Goal: Communication & Community: Answer question/provide support

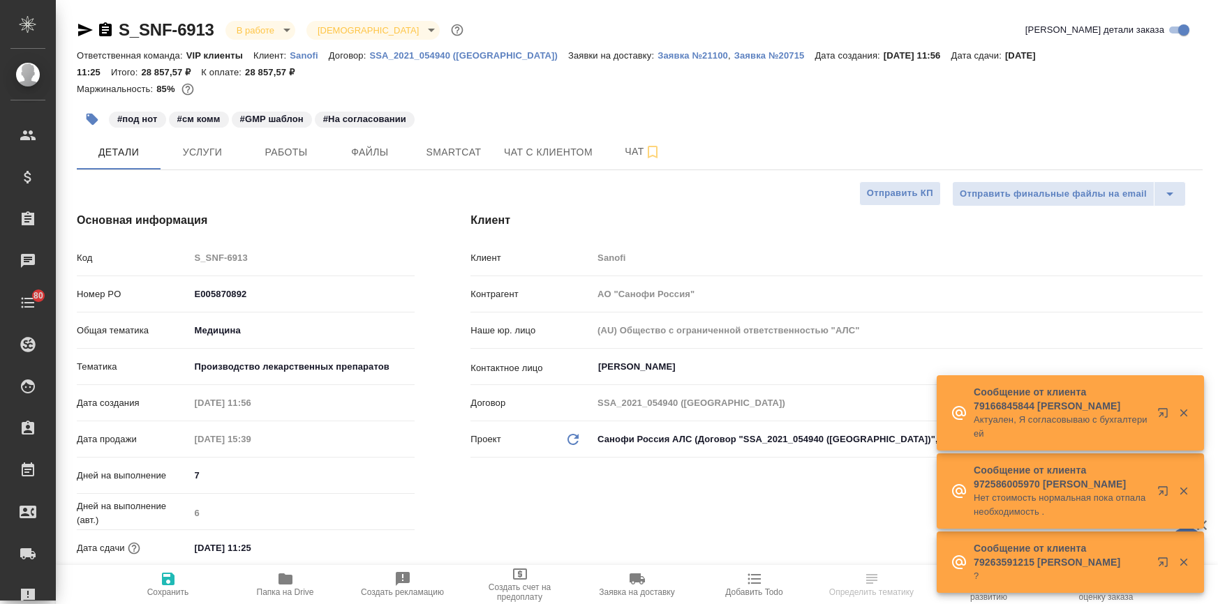
select select "RU"
click at [77, 27] on icon "button" at bounding box center [85, 30] width 17 height 17
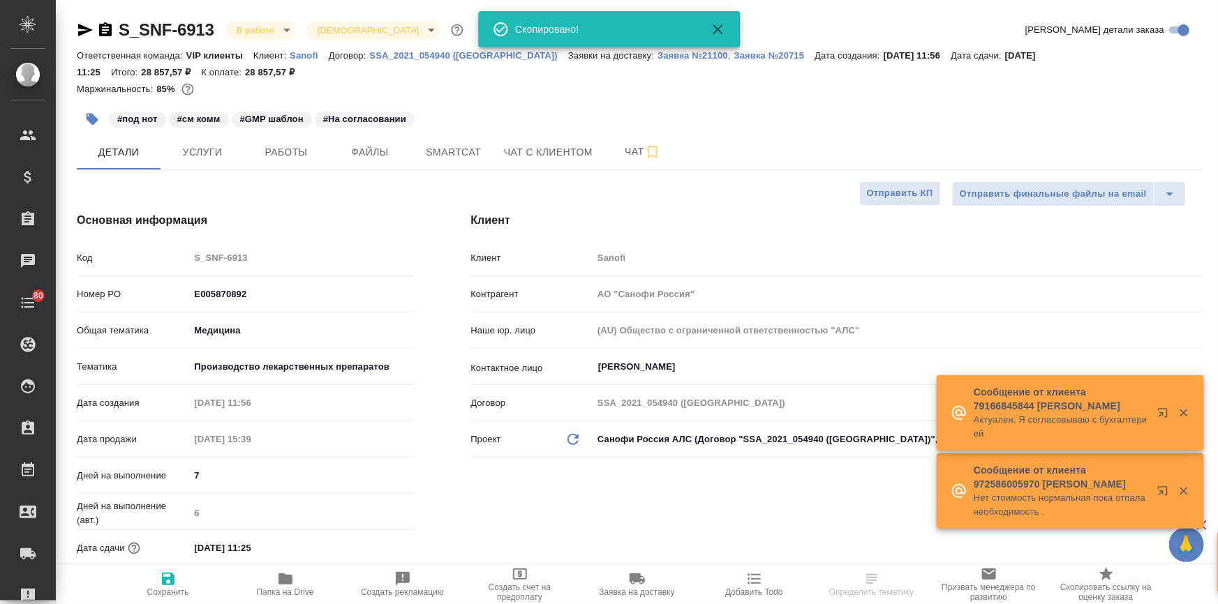
click at [77, 27] on icon "button" at bounding box center [85, 30] width 17 height 17
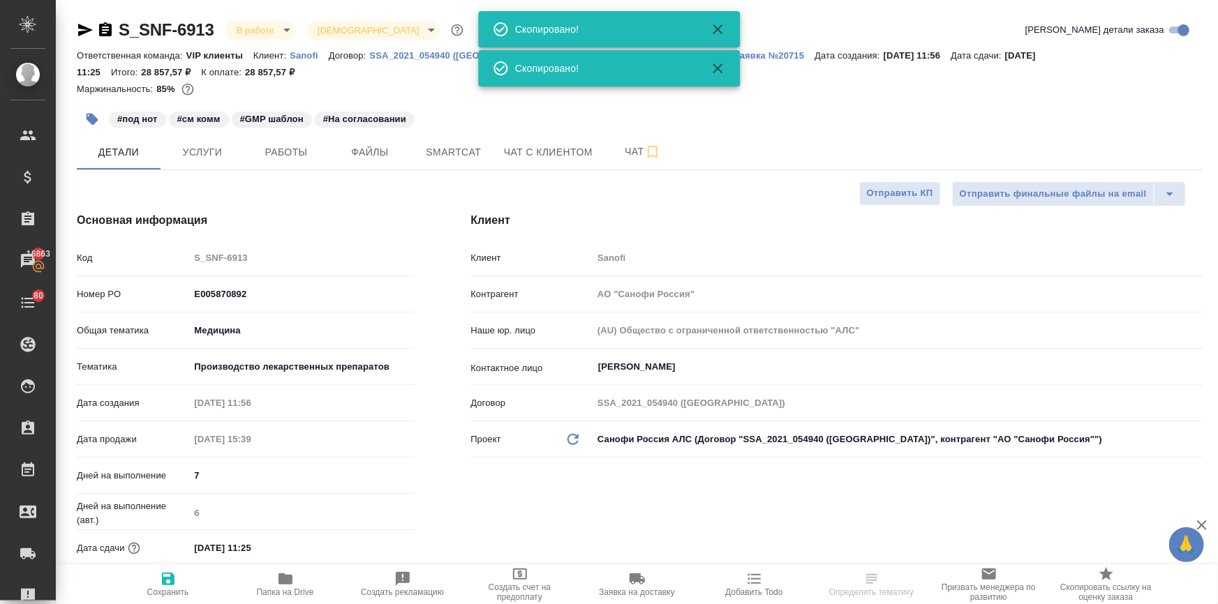
select select "RU"
type textarea "x"
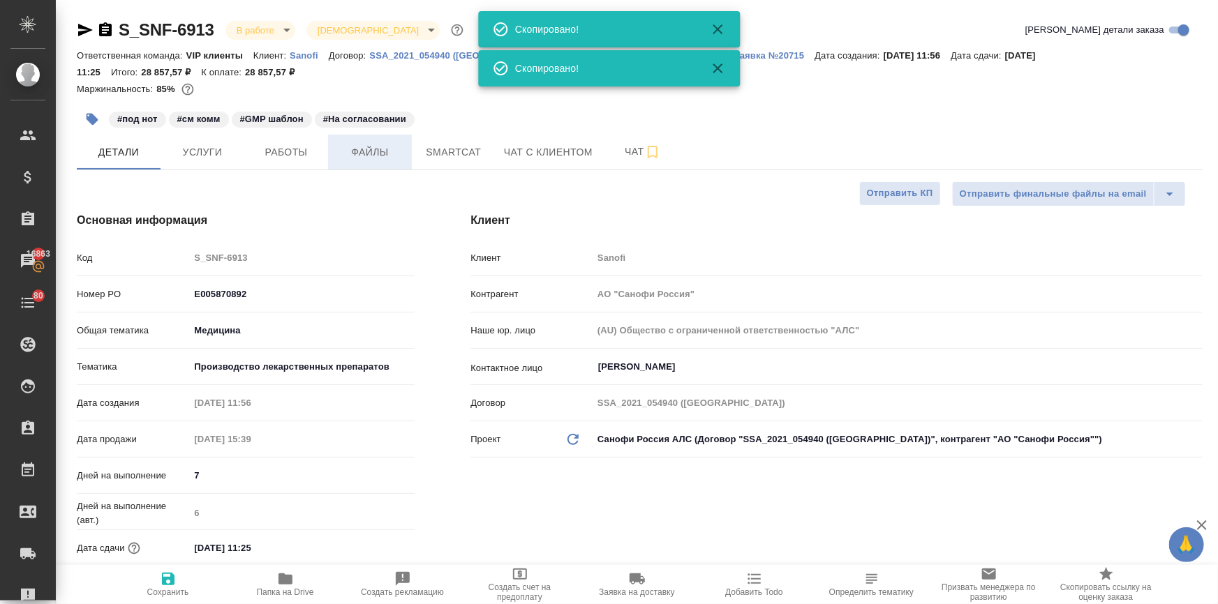
type textarea "x"
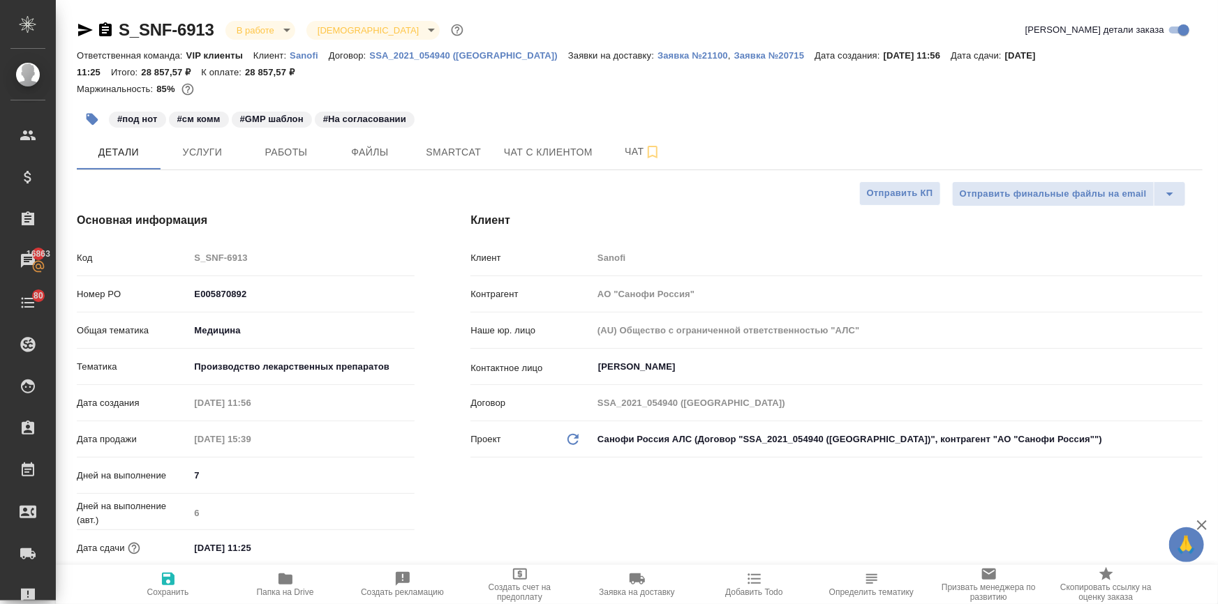
type textarea "x"
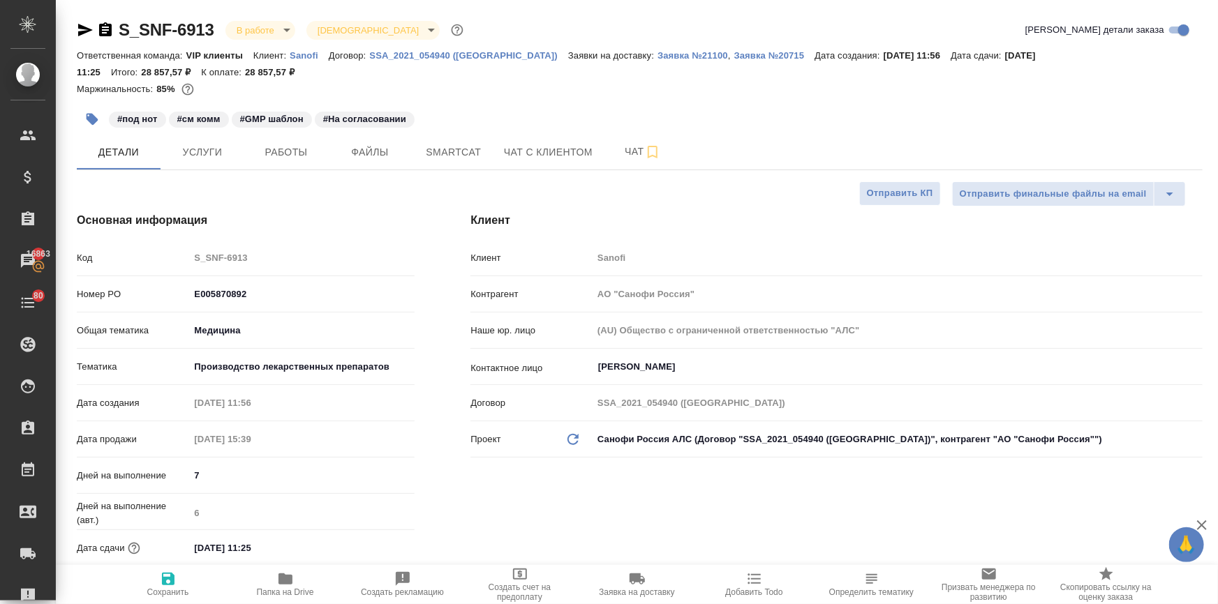
type textarea "x"
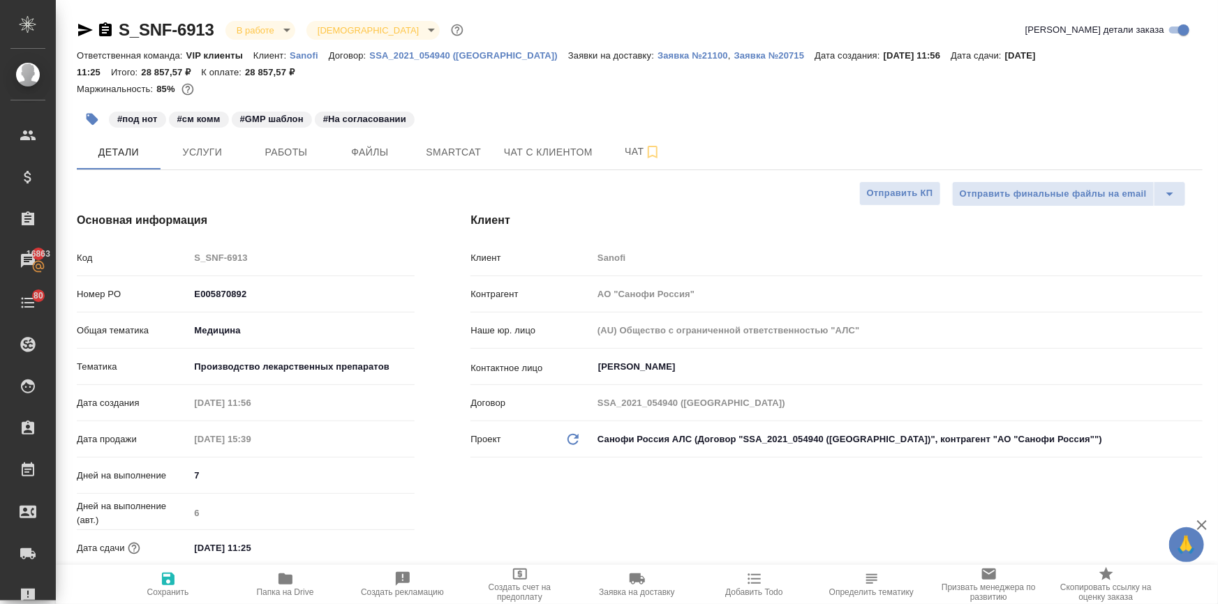
type textarea "x"
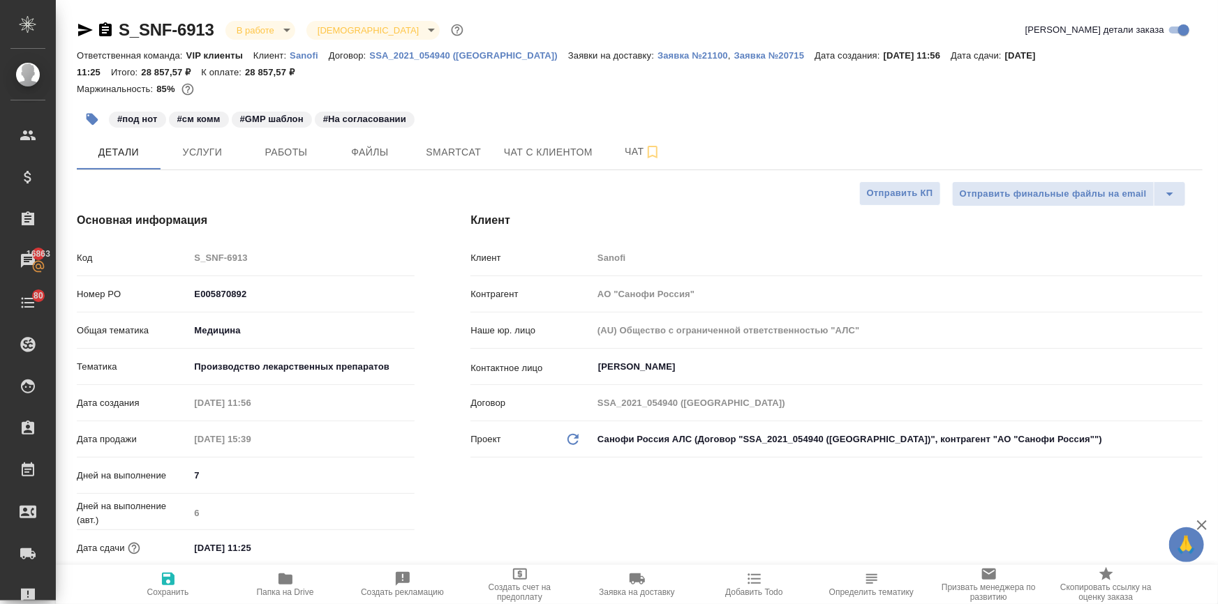
type textarea "x"
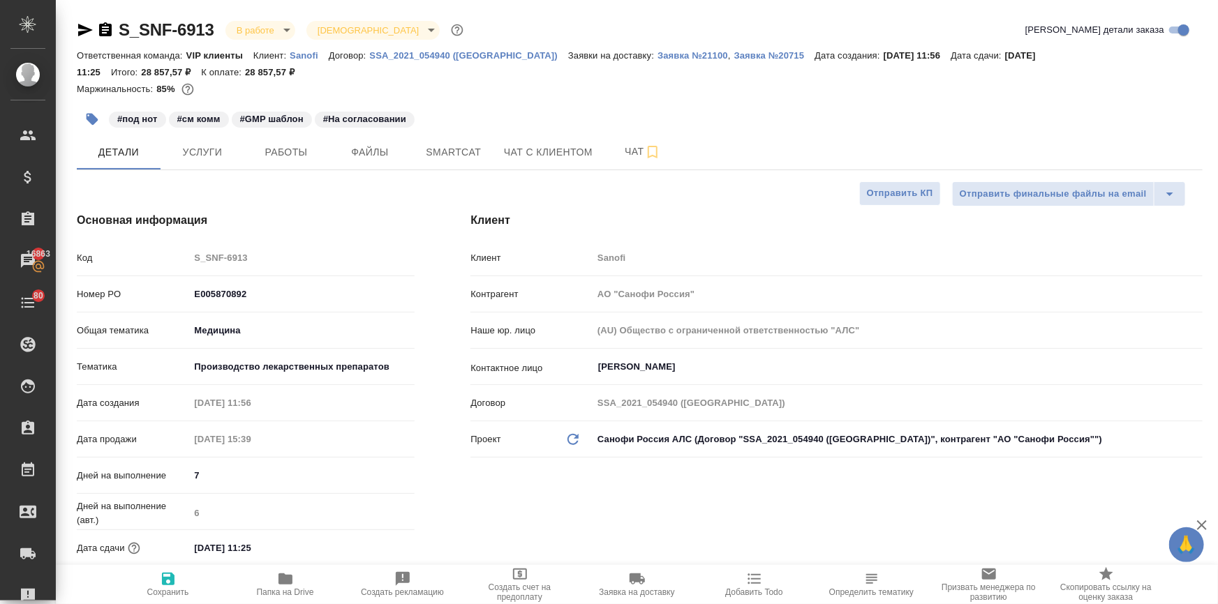
type textarea "x"
drag, startPoint x: 218, startPoint y: 33, endPoint x: 100, endPoint y: 27, distance: 117.4
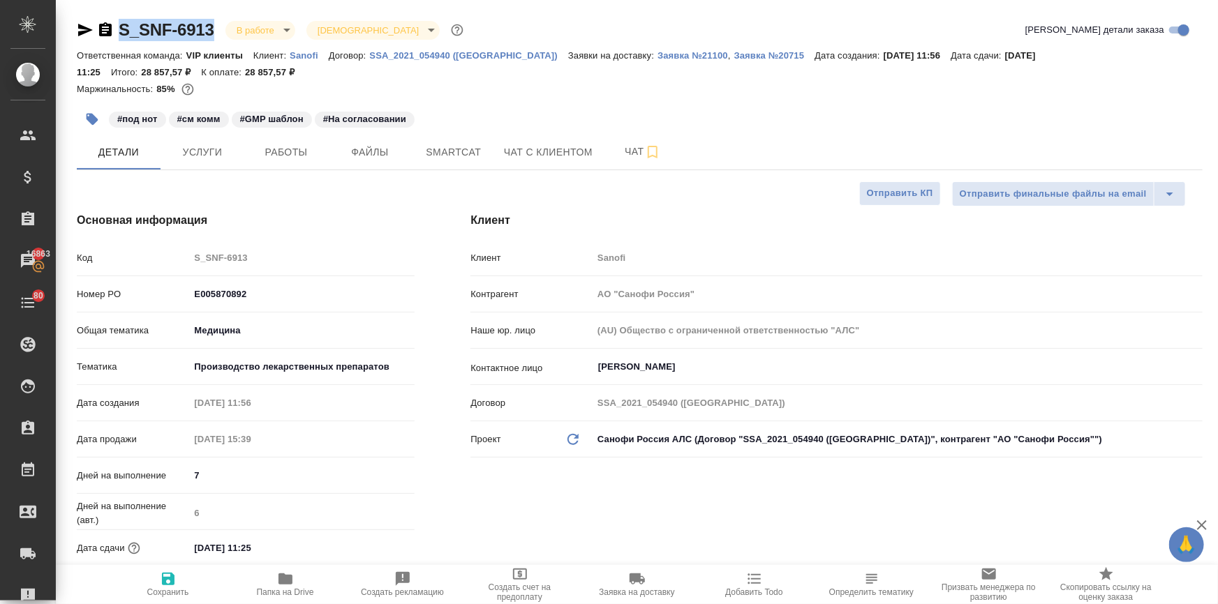
click at [100, 27] on div "S_SNF-6913 В работе inProgress Святая троица holyTrinity" at bounding box center [271, 30] width 389 height 22
copy link "S_SNF-6913"
type textarea "x"
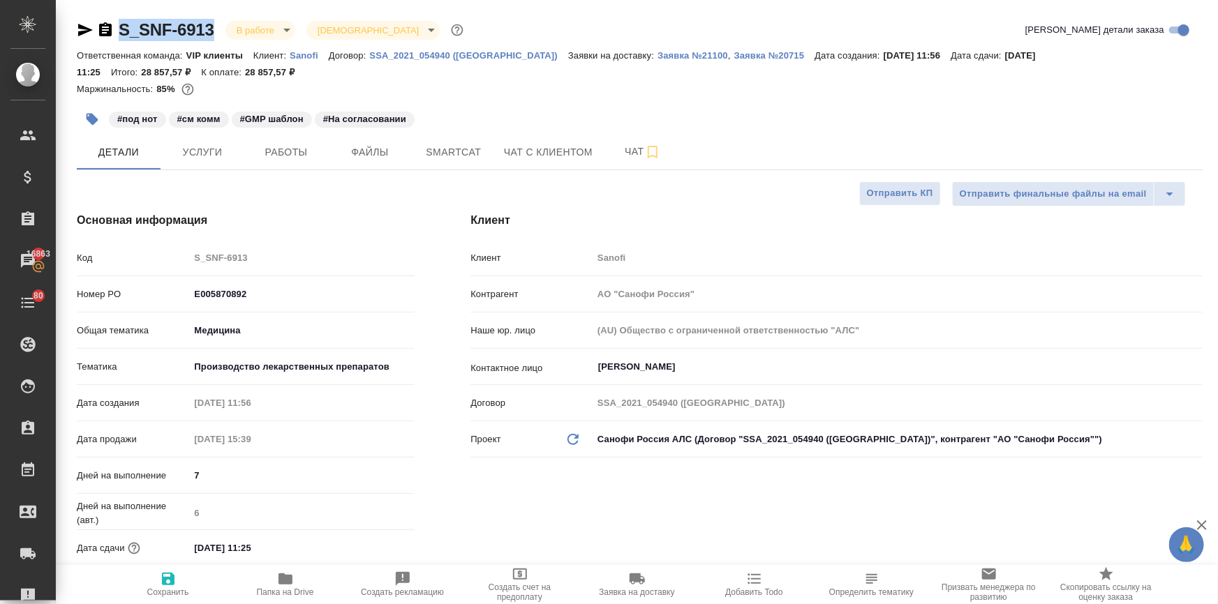
type textarea "x"
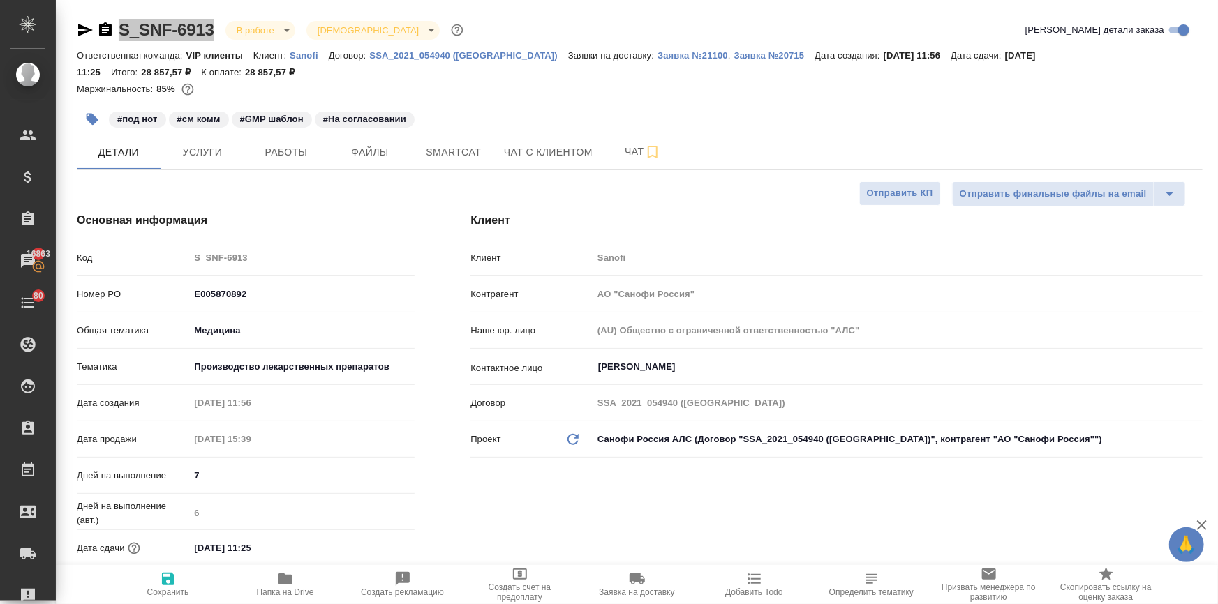
type textarea "x"
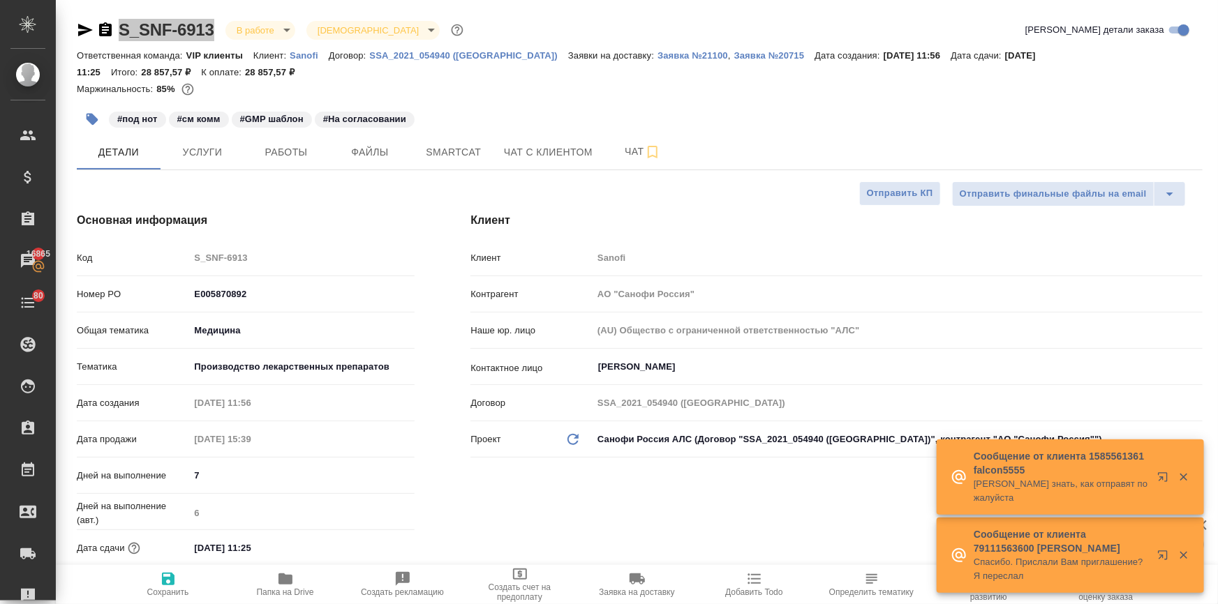
type textarea "x"
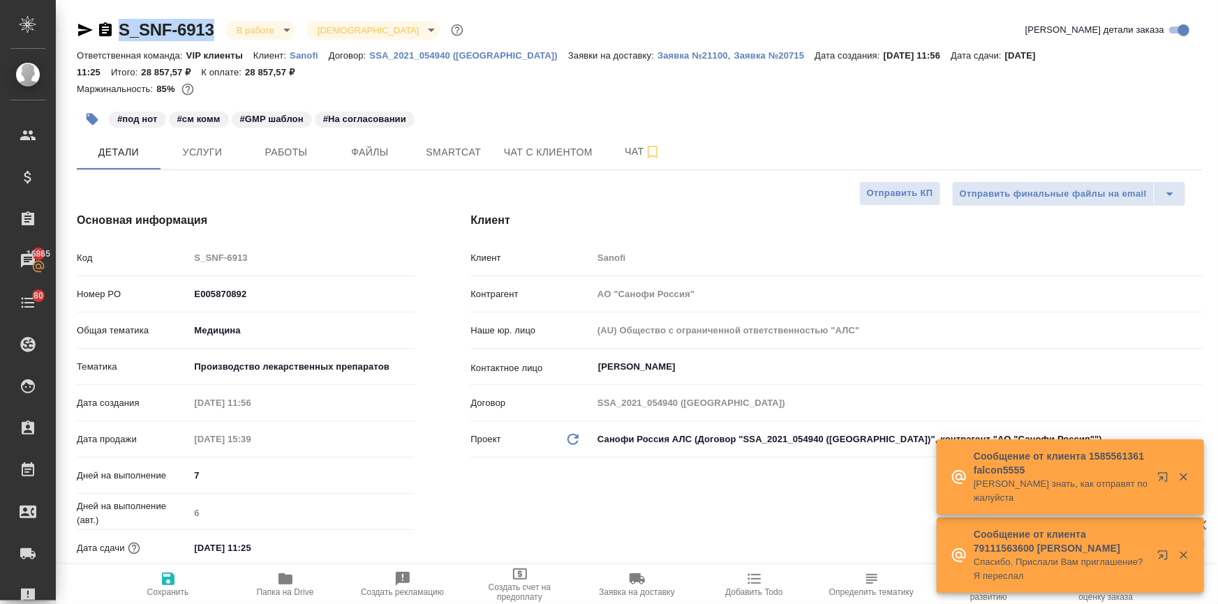
type textarea "x"
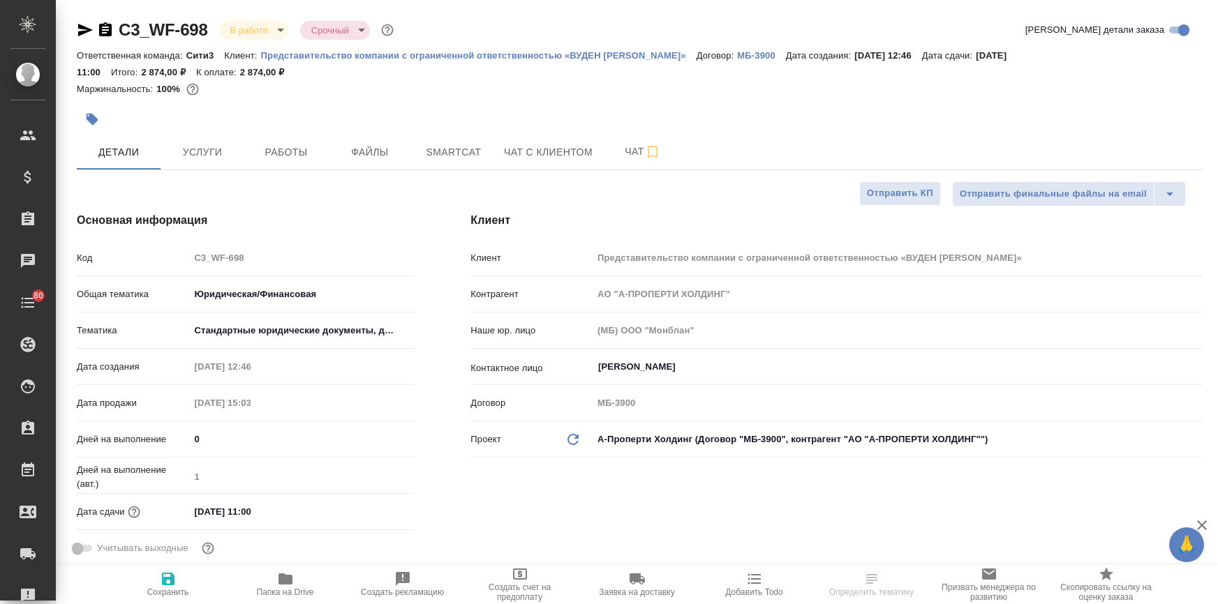
select select "RU"
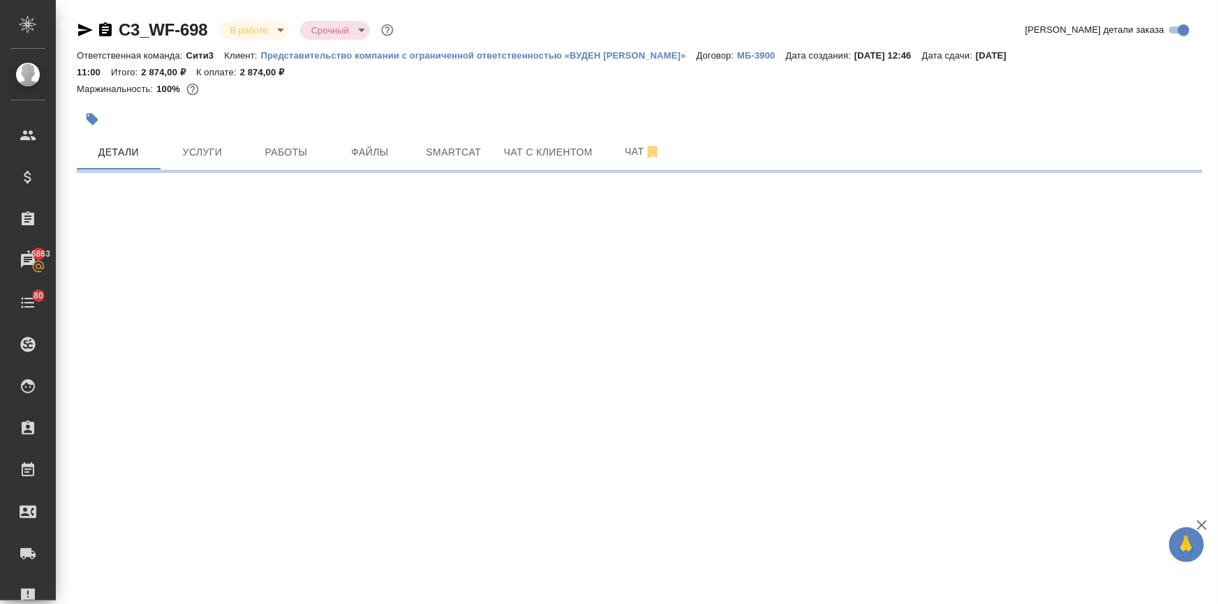
select select "RU"
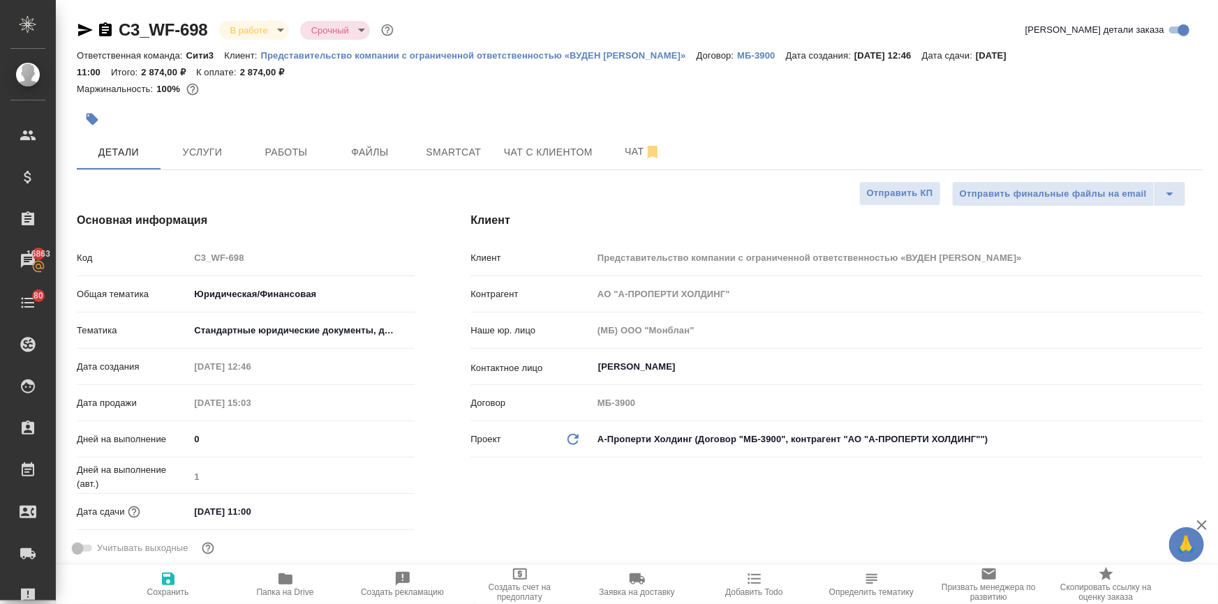
type textarea "x"
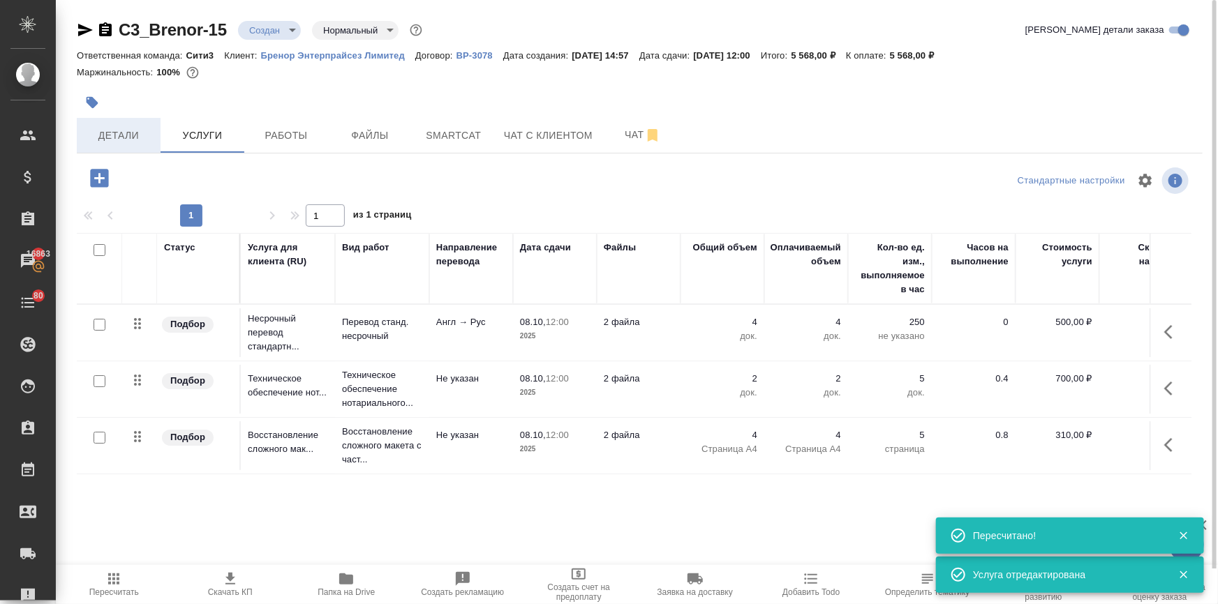
click at [106, 133] on span "Детали" at bounding box center [118, 135] width 67 height 17
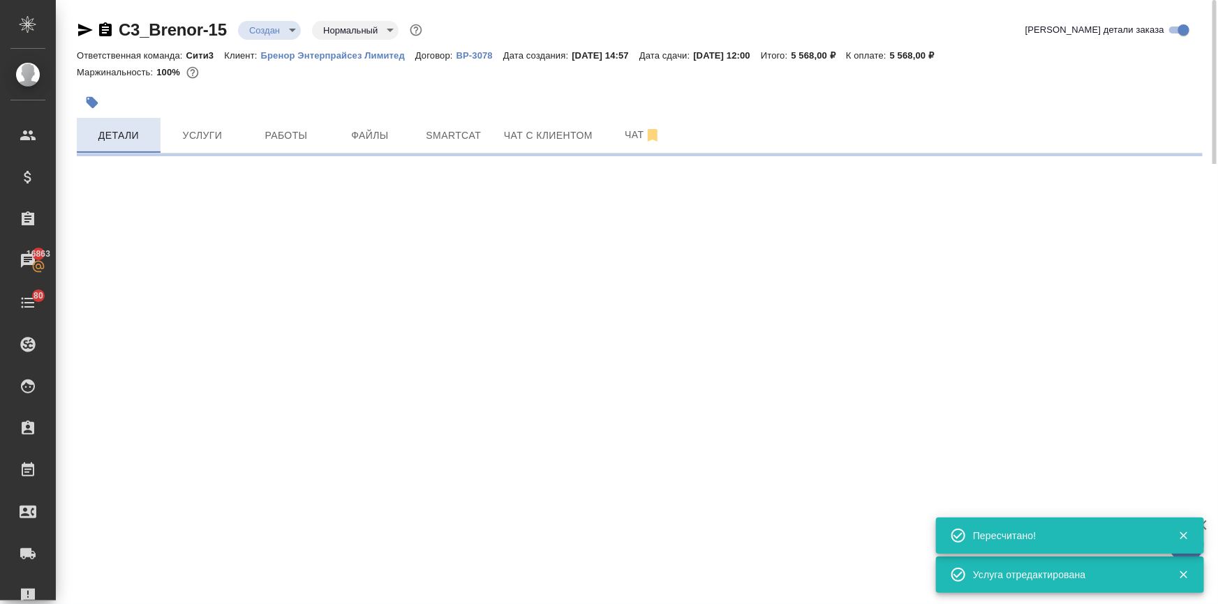
select select "RU"
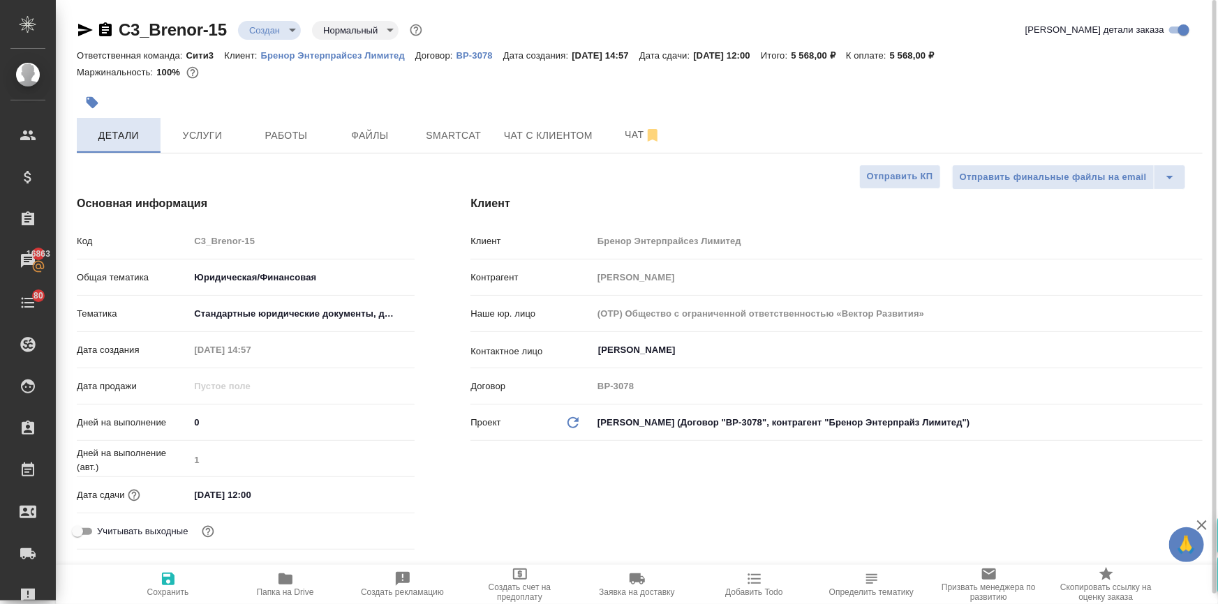
type textarea "x"
click at [275, 495] on input "[DATE] 12:00" at bounding box center [250, 495] width 122 height 20
click at [371, 495] on icon "button" at bounding box center [374, 494] width 17 height 17
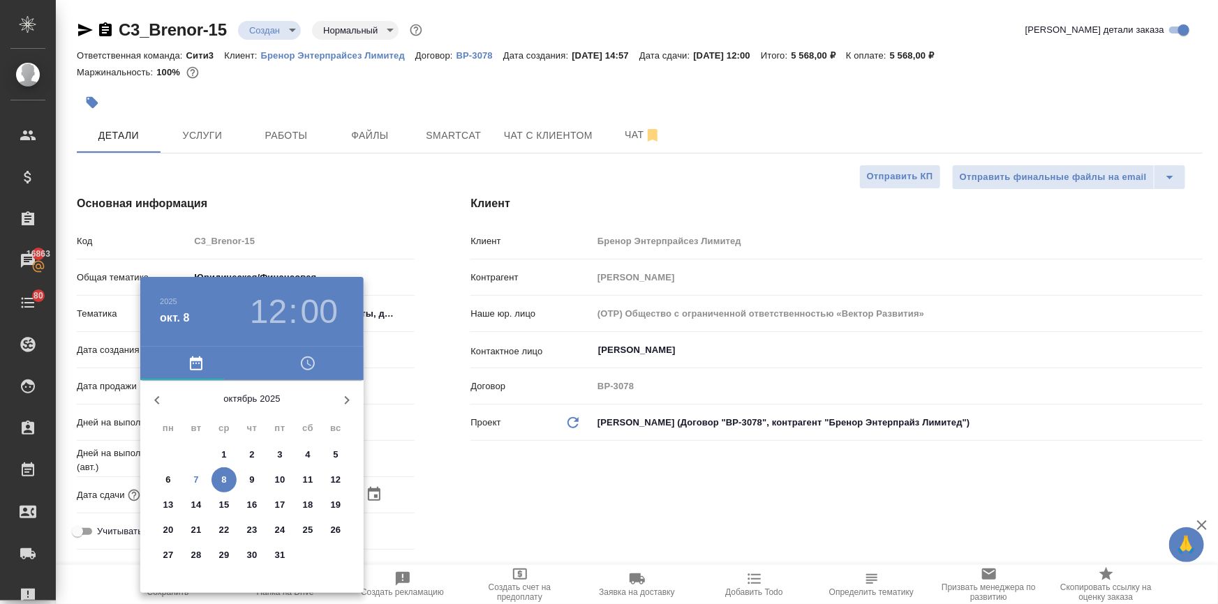
click at [487, 431] on div at bounding box center [609, 302] width 1218 height 604
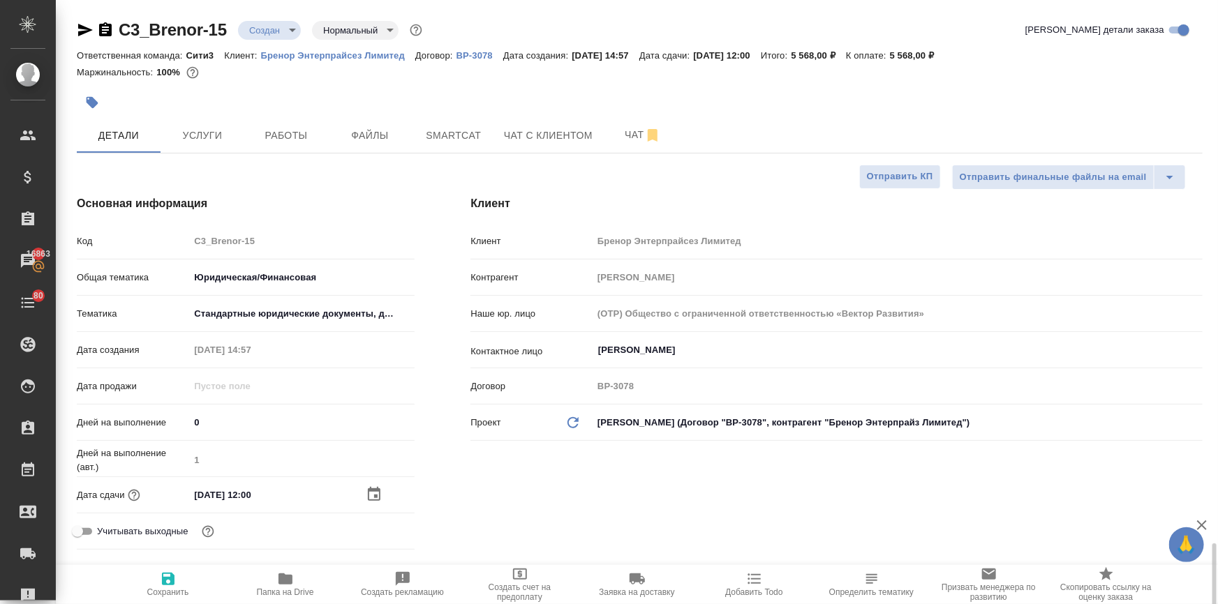
scroll to position [444, 0]
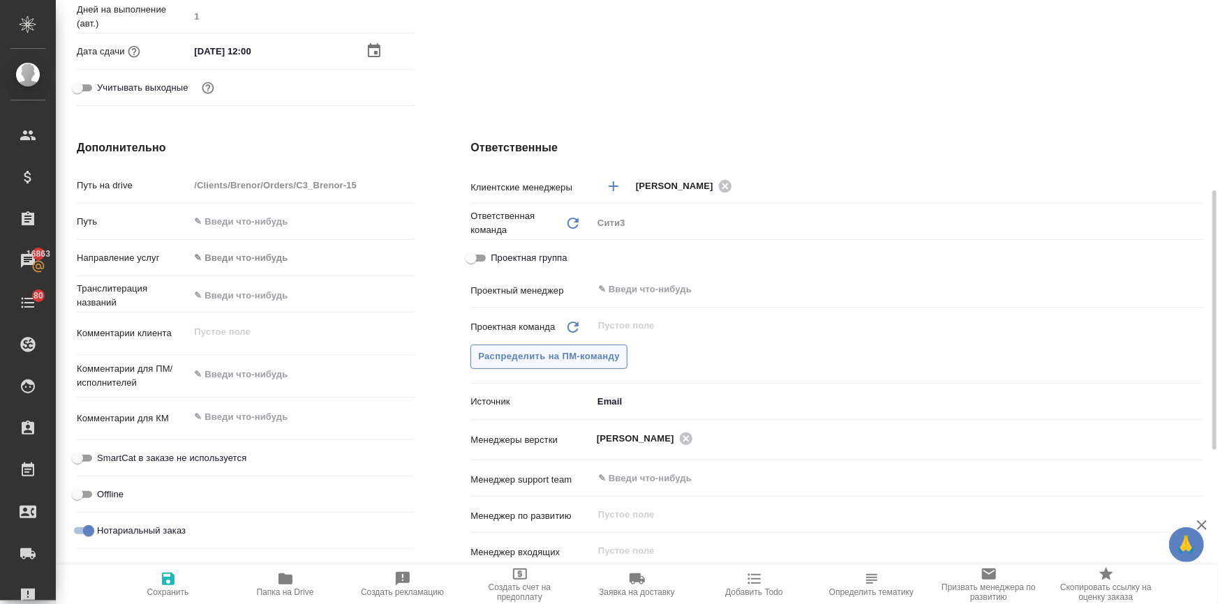
click at [537, 349] on span "Распределить на ПМ-команду" at bounding box center [549, 357] width 142 height 16
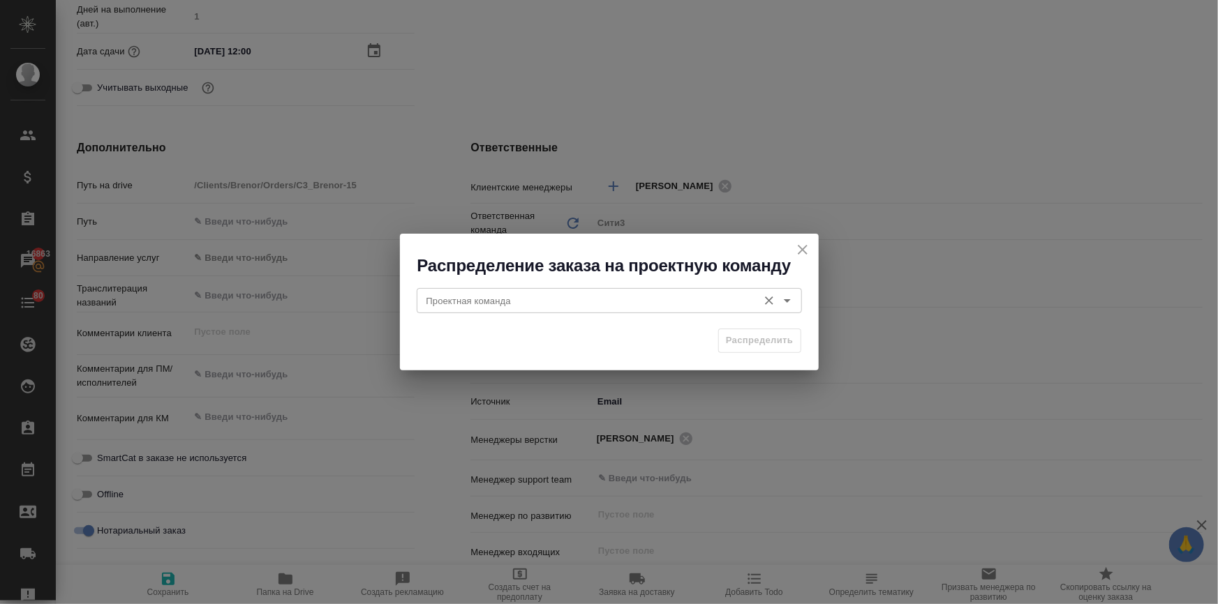
click at [545, 295] on input "Проектная команда" at bounding box center [586, 300] width 330 height 17
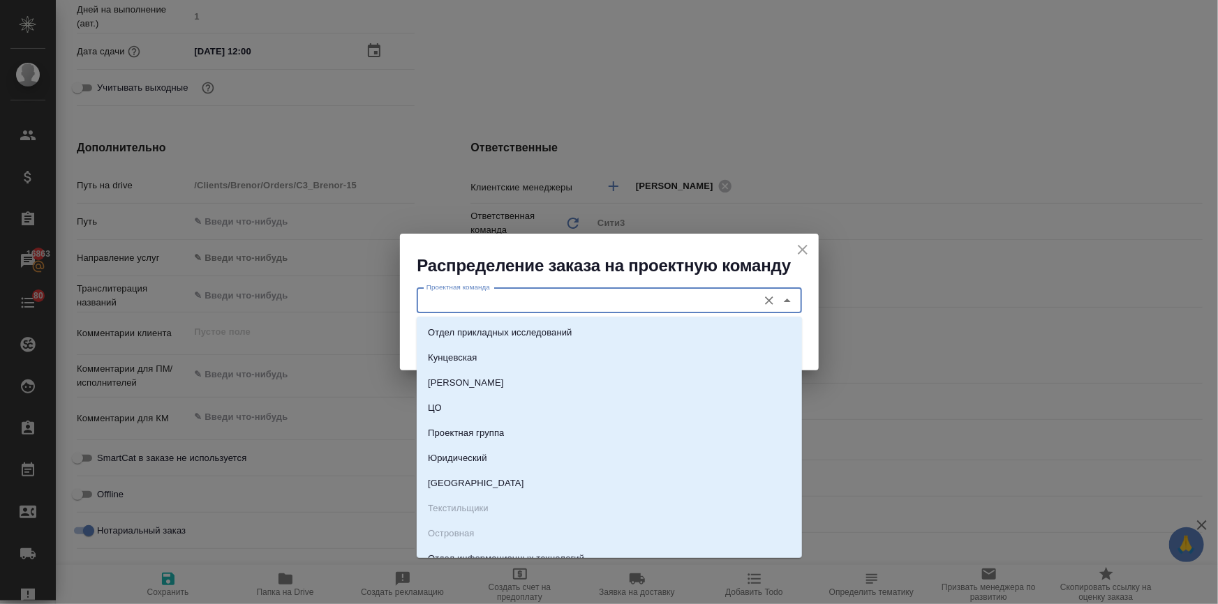
click at [800, 241] on icon "close" at bounding box center [802, 249] width 17 height 17
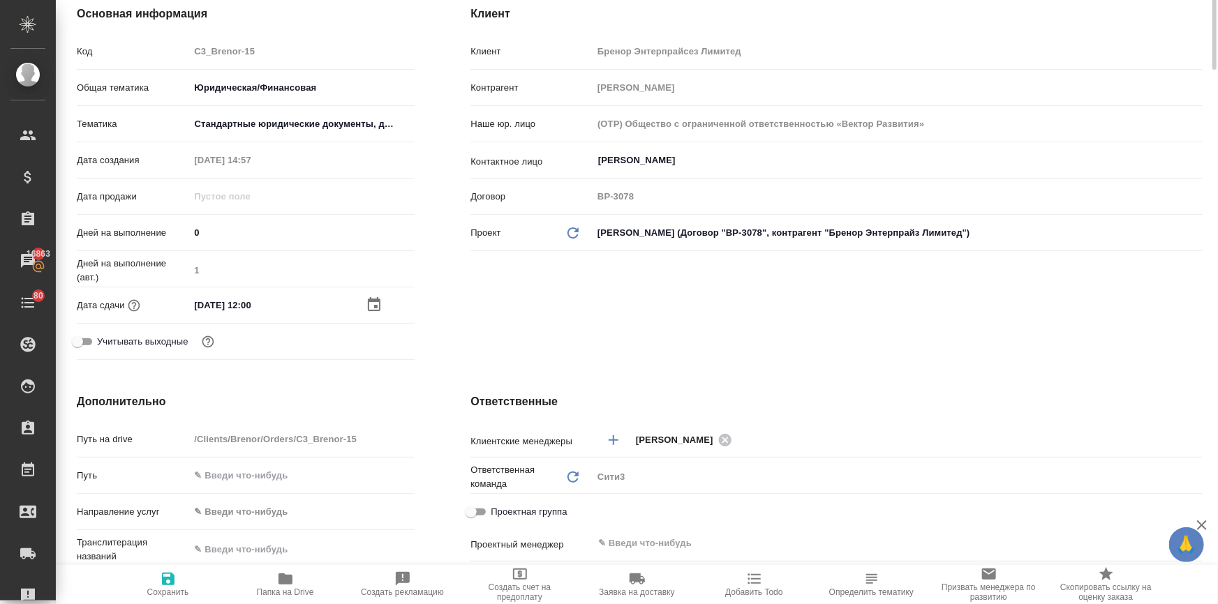
scroll to position [0, 0]
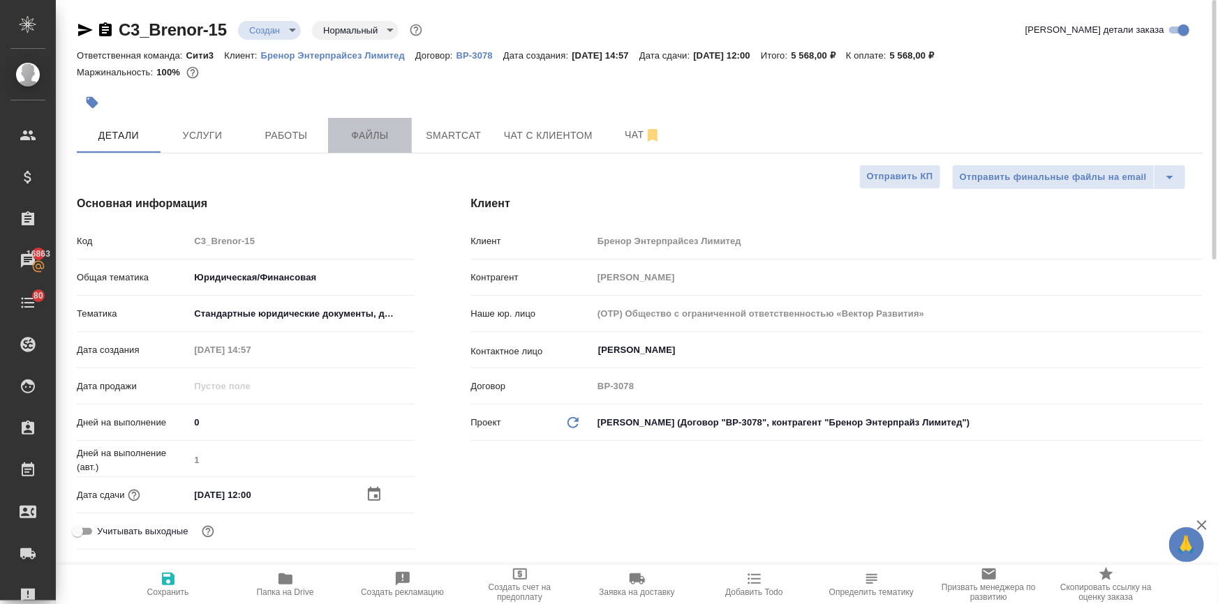
click at [364, 131] on span "Файлы" at bounding box center [369, 135] width 67 height 17
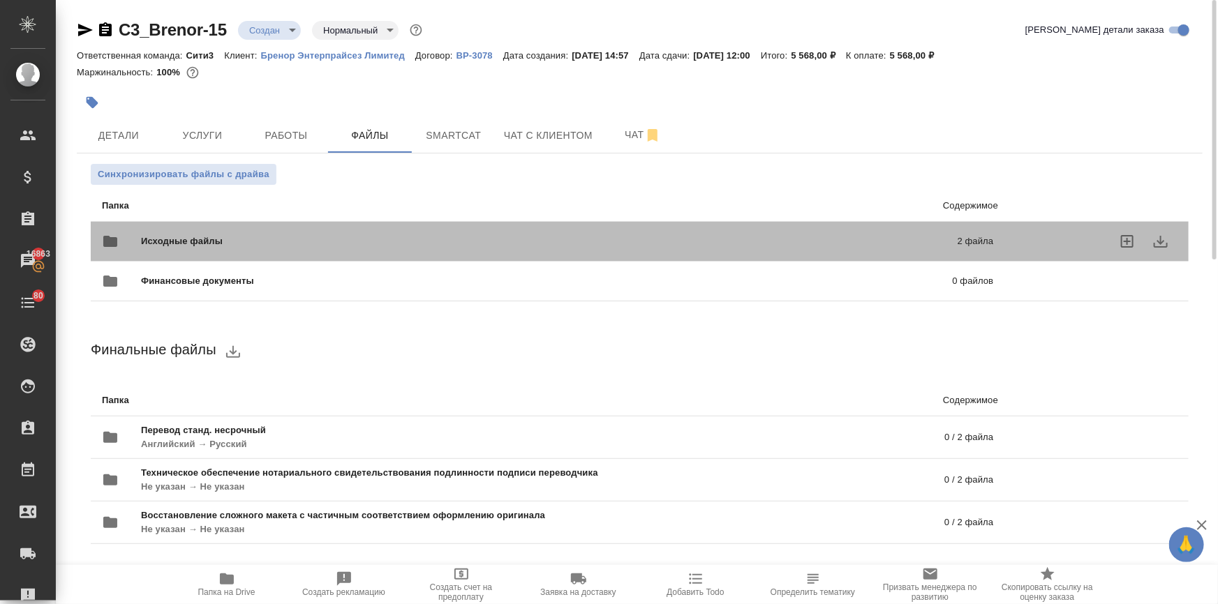
click at [206, 230] on div "Исходные файлы 2 файла" at bounding box center [547, 241] width 891 height 33
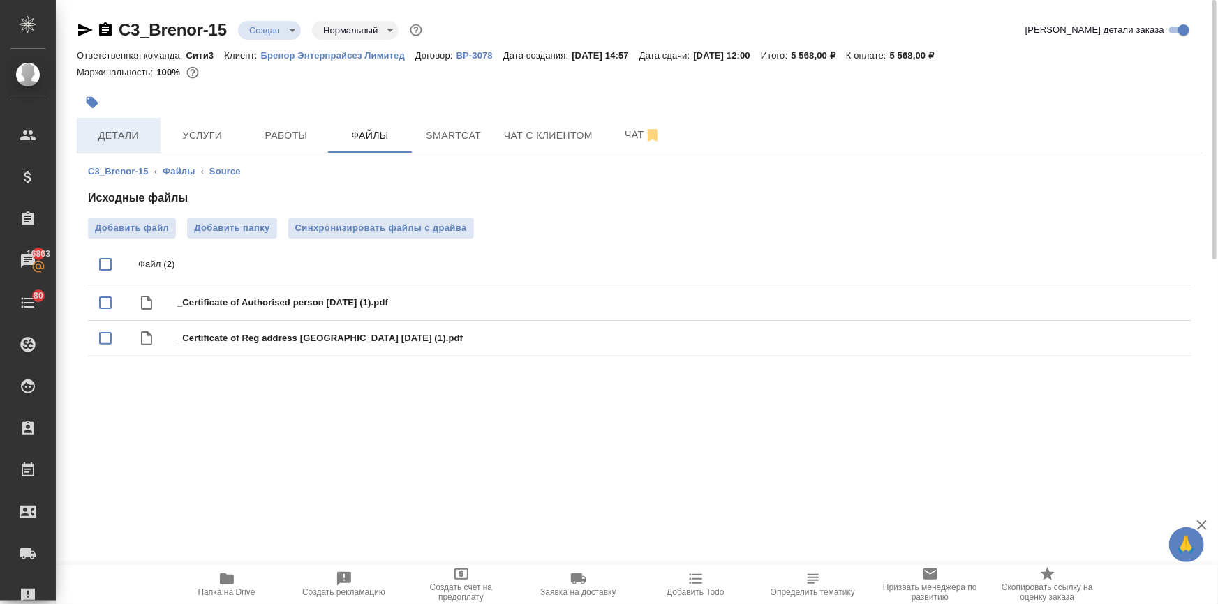
click at [126, 121] on button "Детали" at bounding box center [119, 135] width 84 height 35
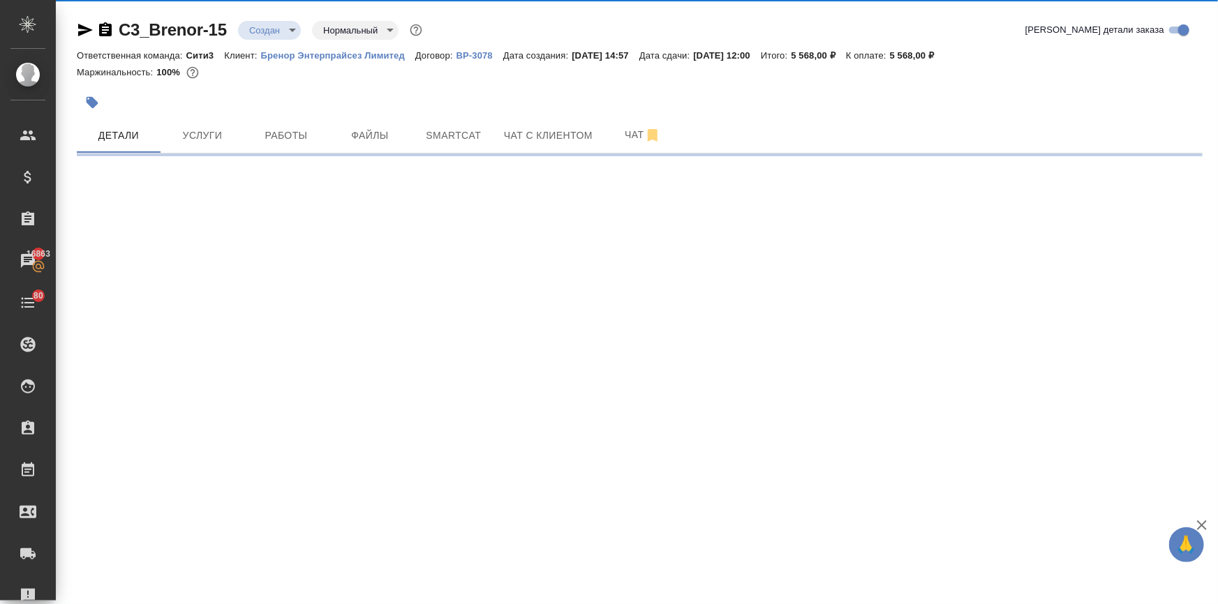
select select "RU"
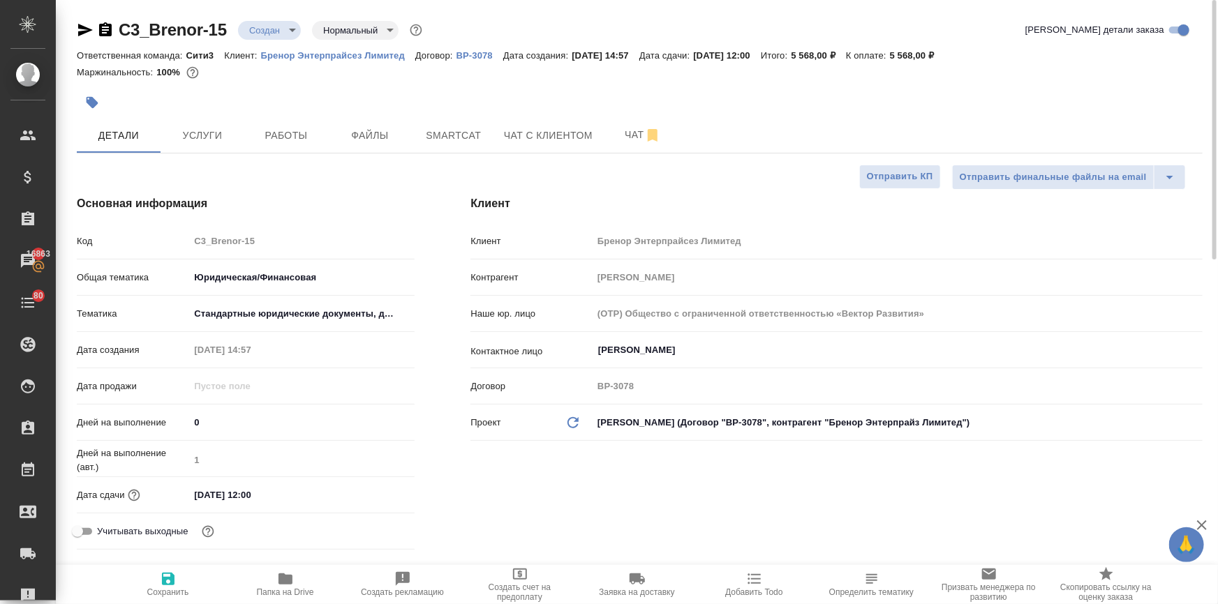
type textarea "x"
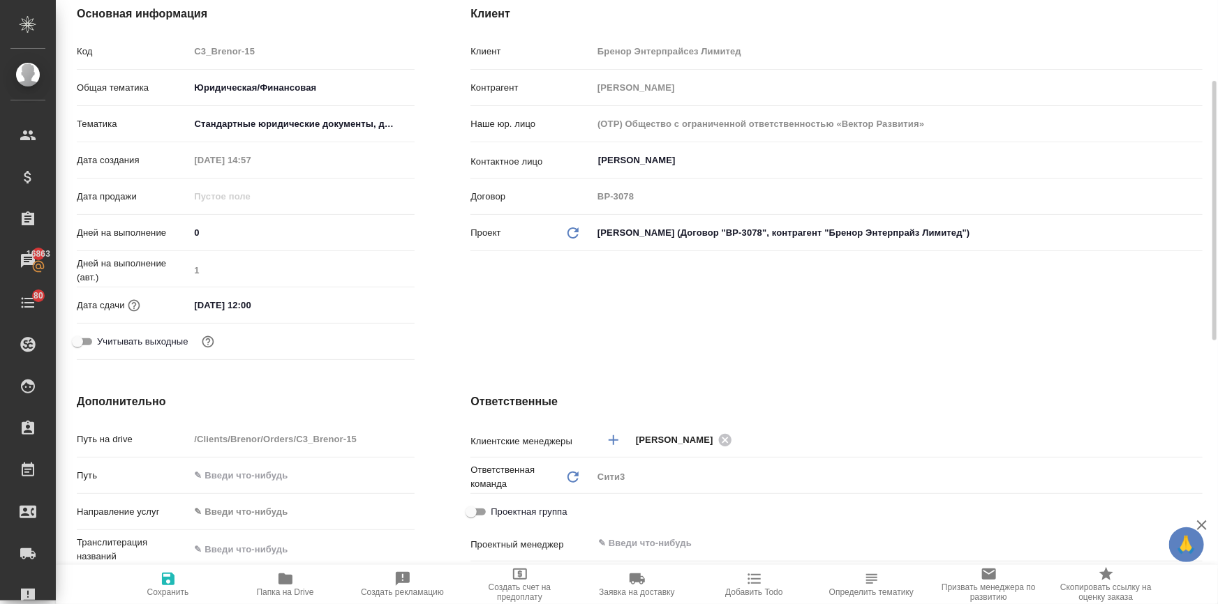
scroll to position [444, 0]
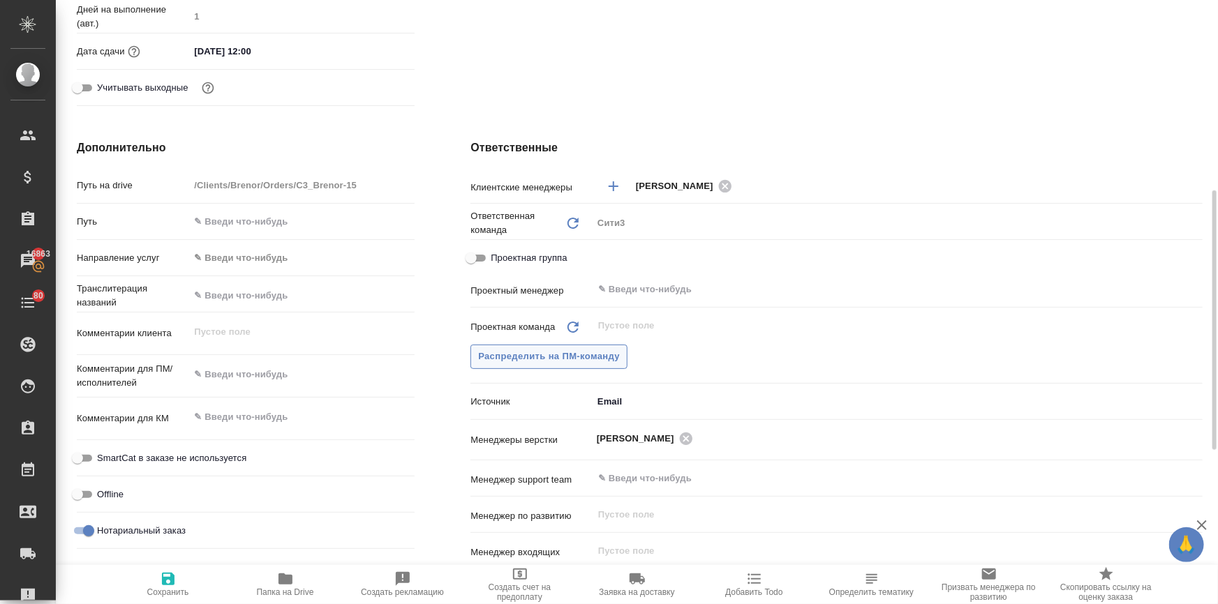
click at [544, 345] on button "Распределить на ПМ-команду" at bounding box center [548, 357] width 157 height 24
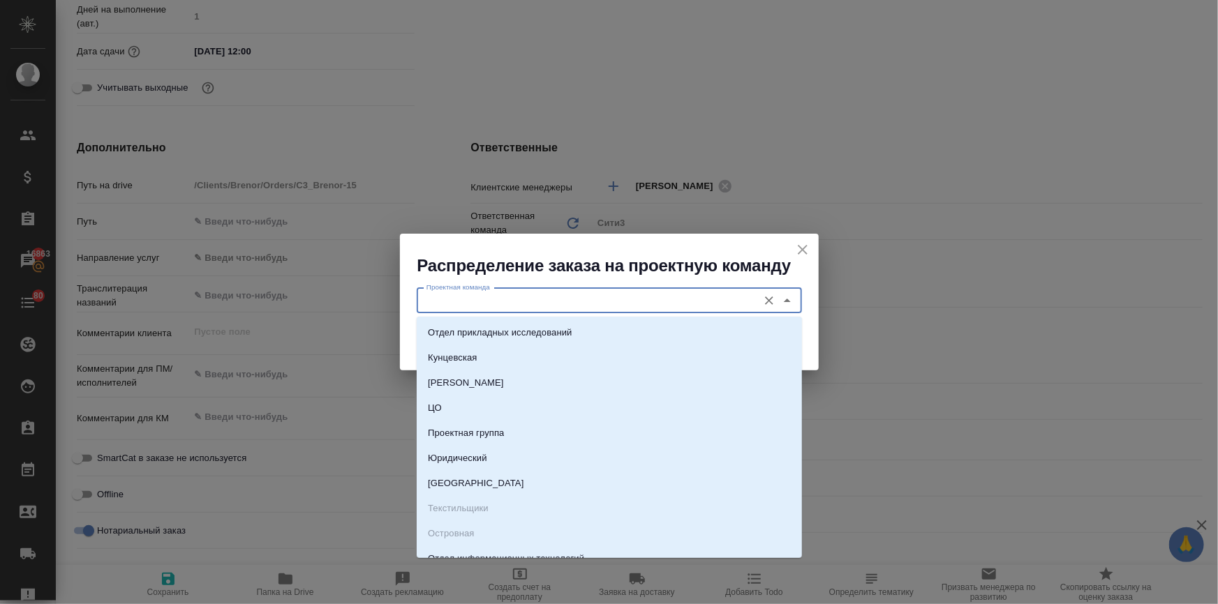
click at [477, 293] on input "Проектная команда" at bounding box center [586, 300] width 330 height 17
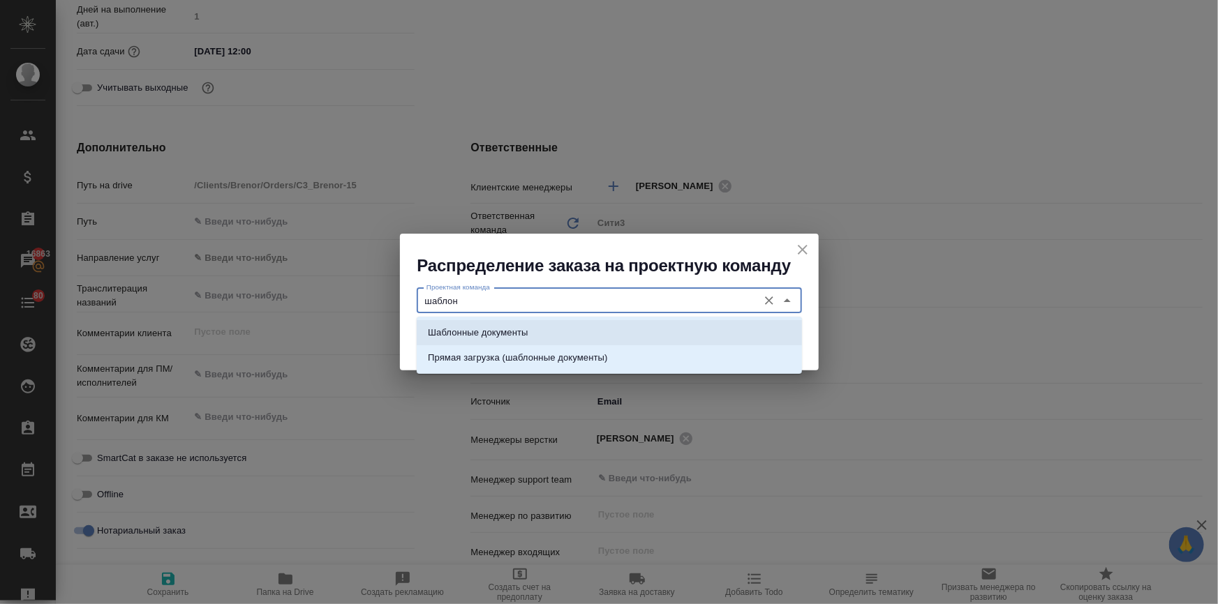
click at [446, 338] on p "Шаблонные документы" at bounding box center [478, 333] width 100 height 14
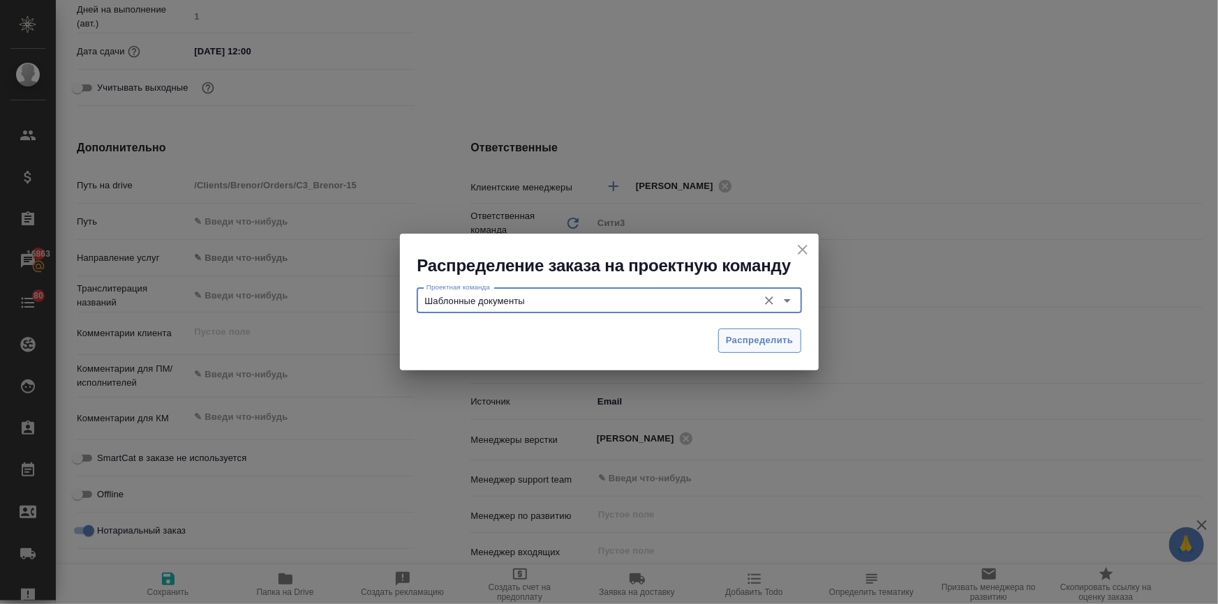
type input "Шаблонные документы"
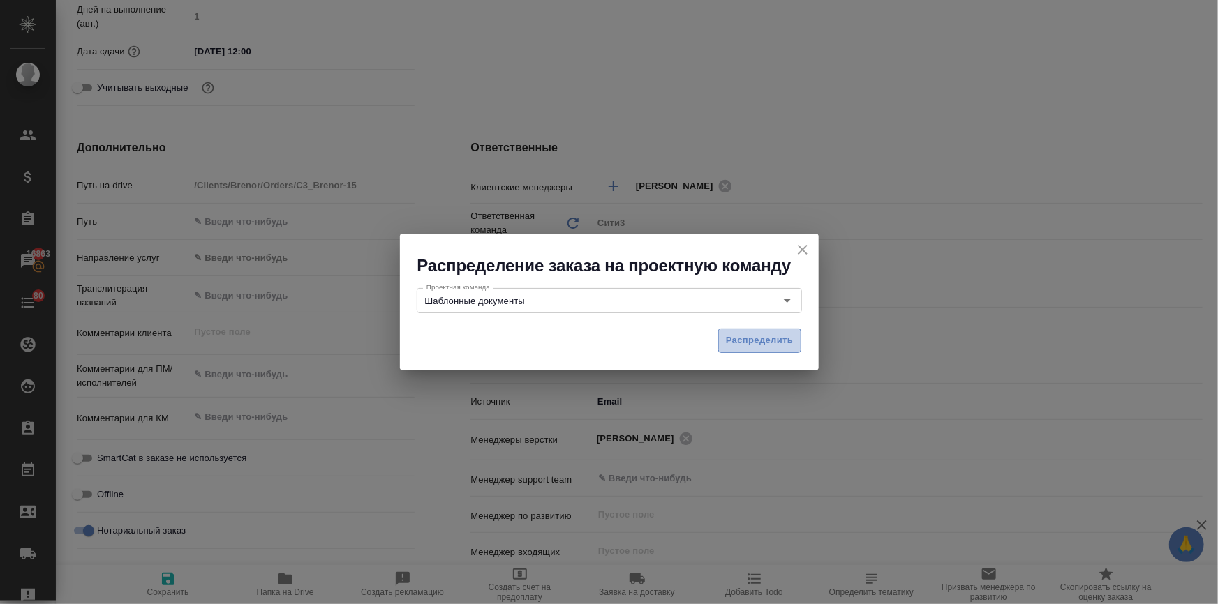
click at [774, 341] on span "Распределить" at bounding box center [760, 341] width 68 height 16
type textarea "x"
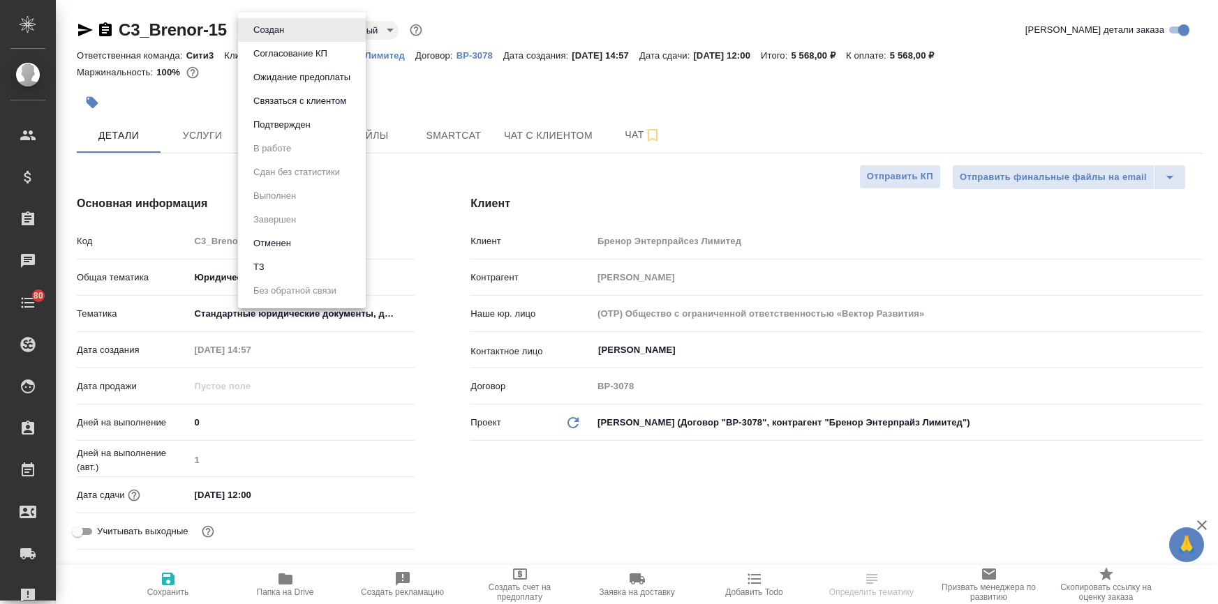
select select "RU"
click at [258, 22] on body "🙏 .cls-1 fill:#fff; AWATERA [PERSON_NAME] Спецификации Заказы Чаты 80 Todo Прое…" at bounding box center [609, 358] width 1218 height 717
type textarea "x"
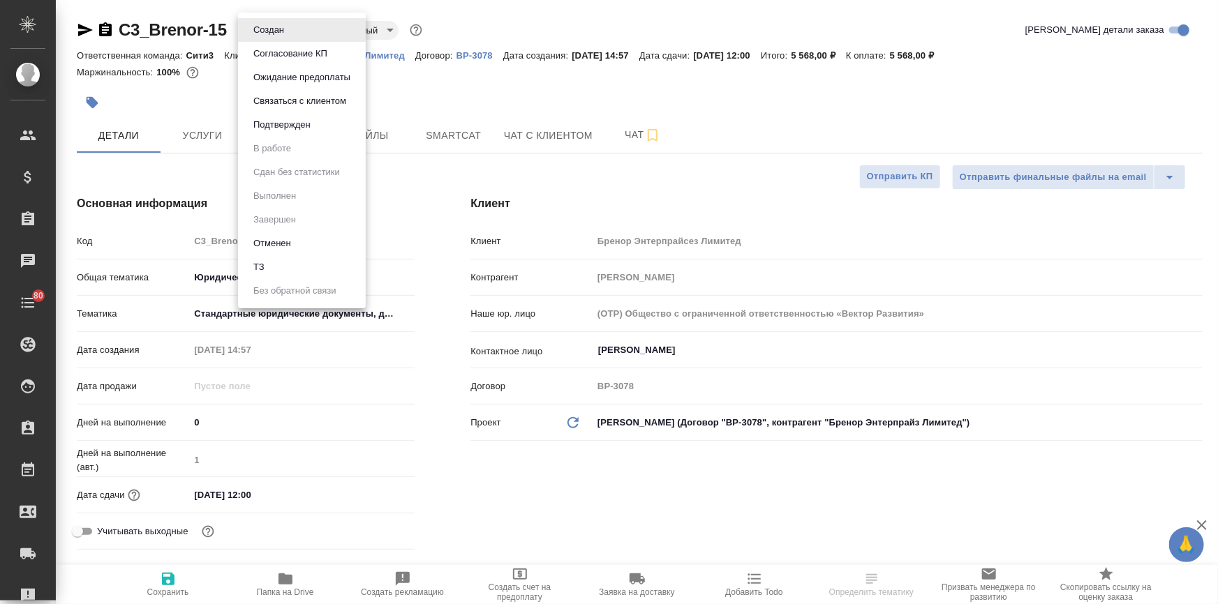
type textarea "x"
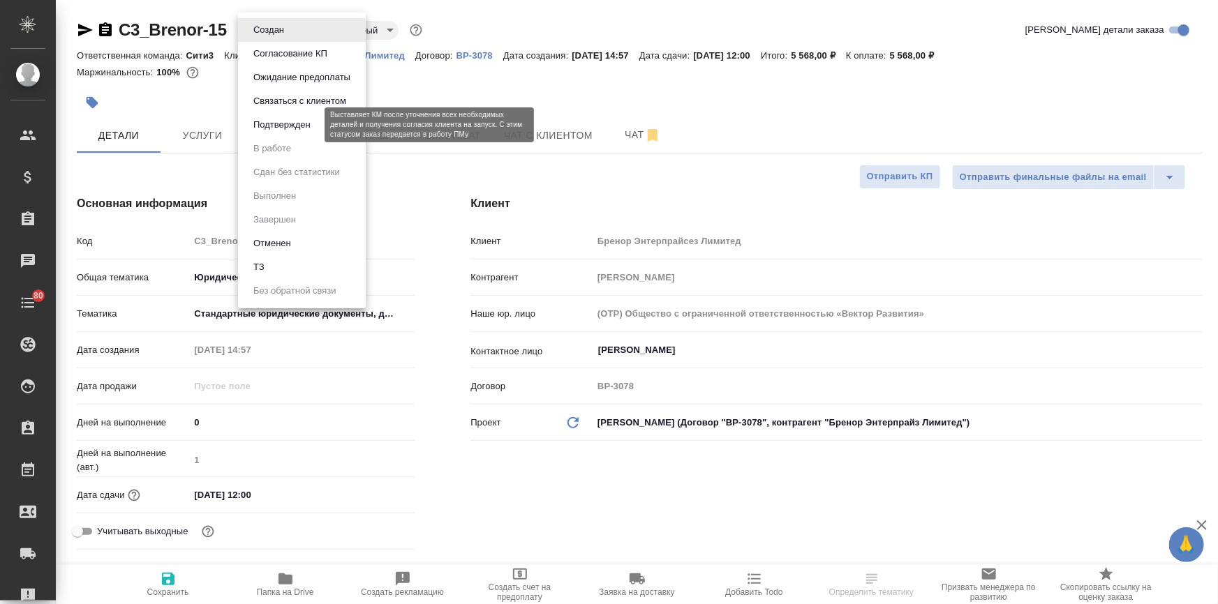
click at [272, 124] on button "Подтвержден" at bounding box center [282, 124] width 66 height 15
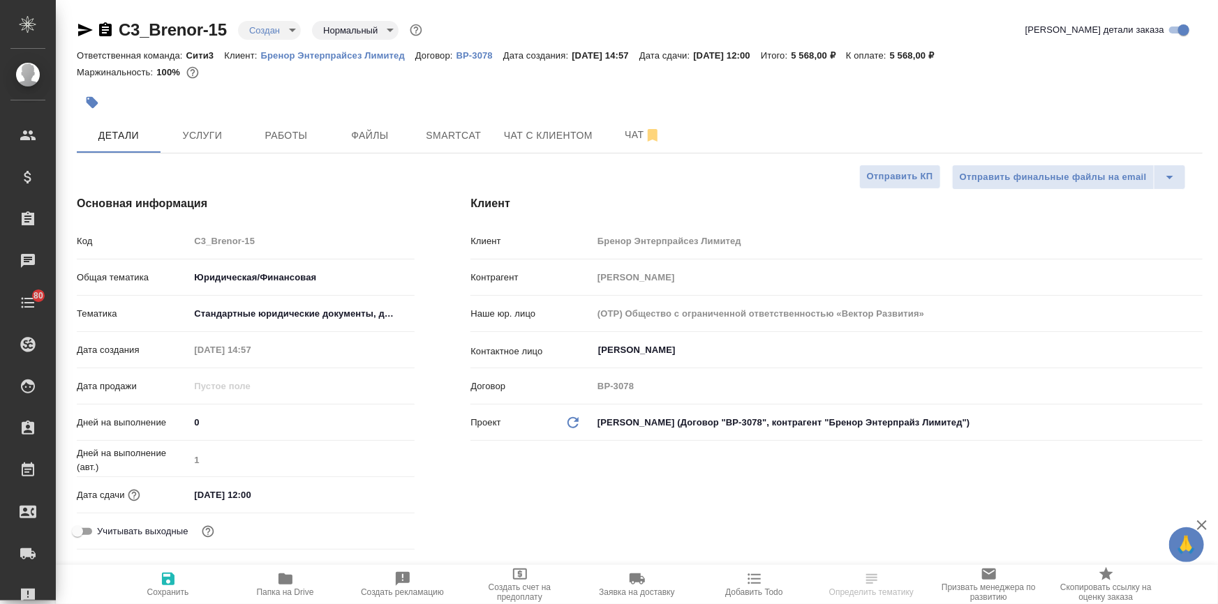
type textarea "x"
select select "RU"
type textarea "x"
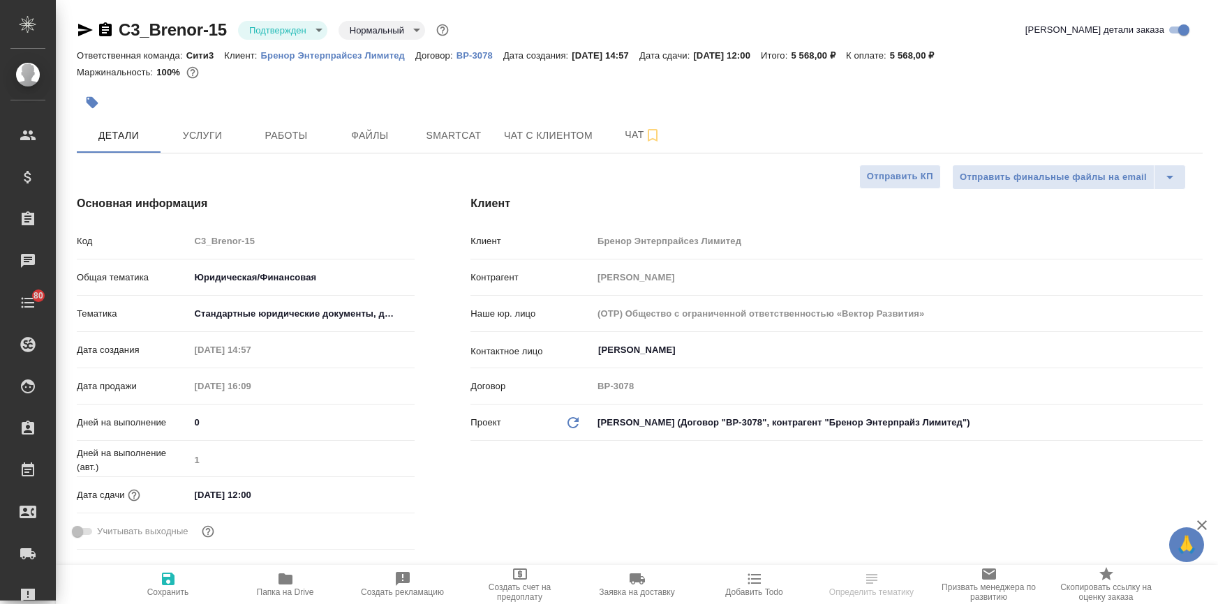
type textarea "x"
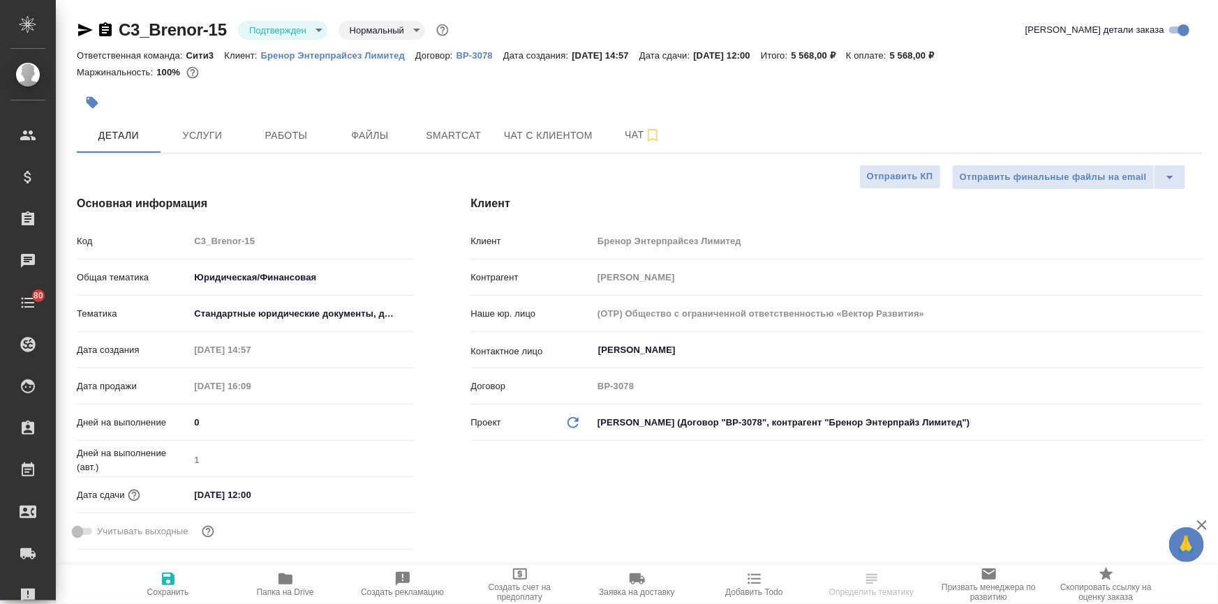
type textarea "x"
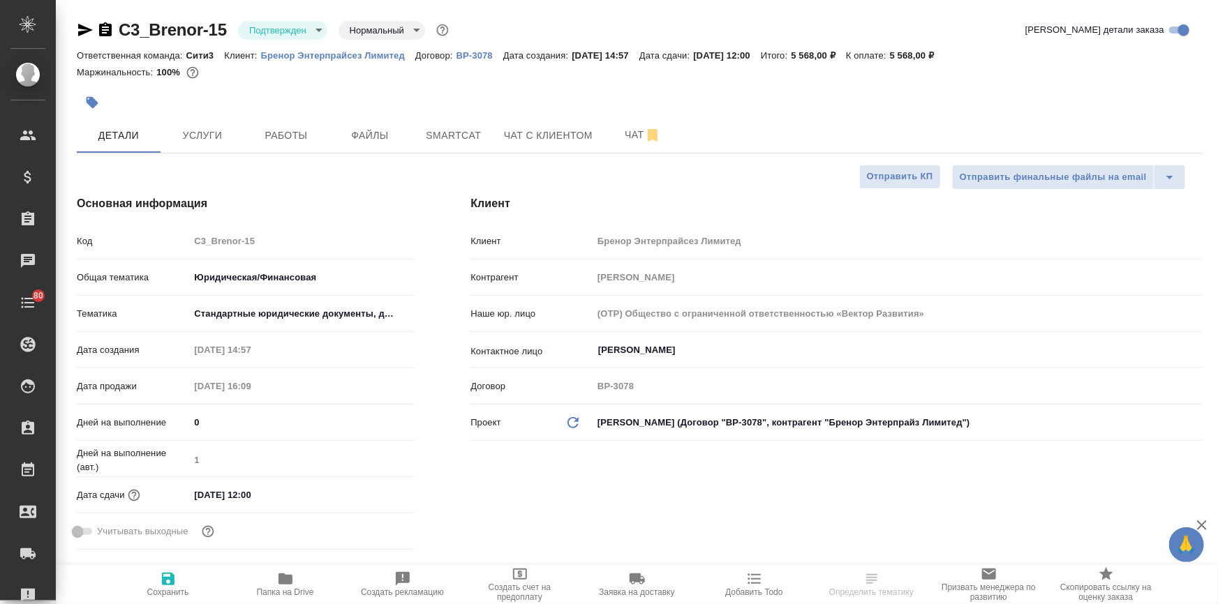
type textarea "x"
select select "RU"
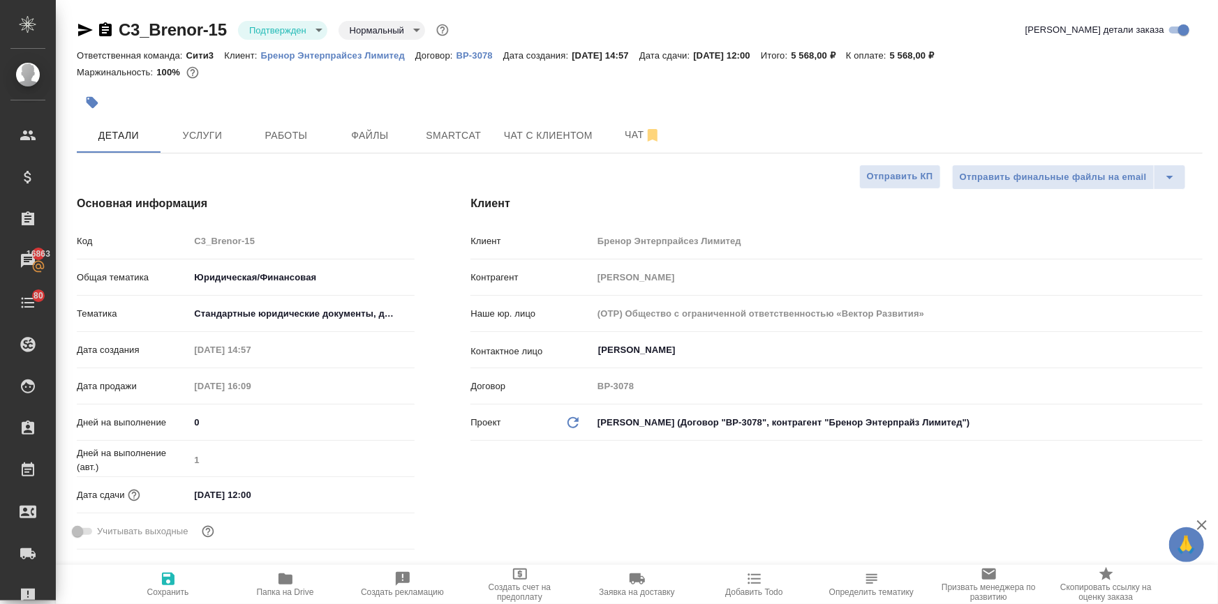
type textarea "x"
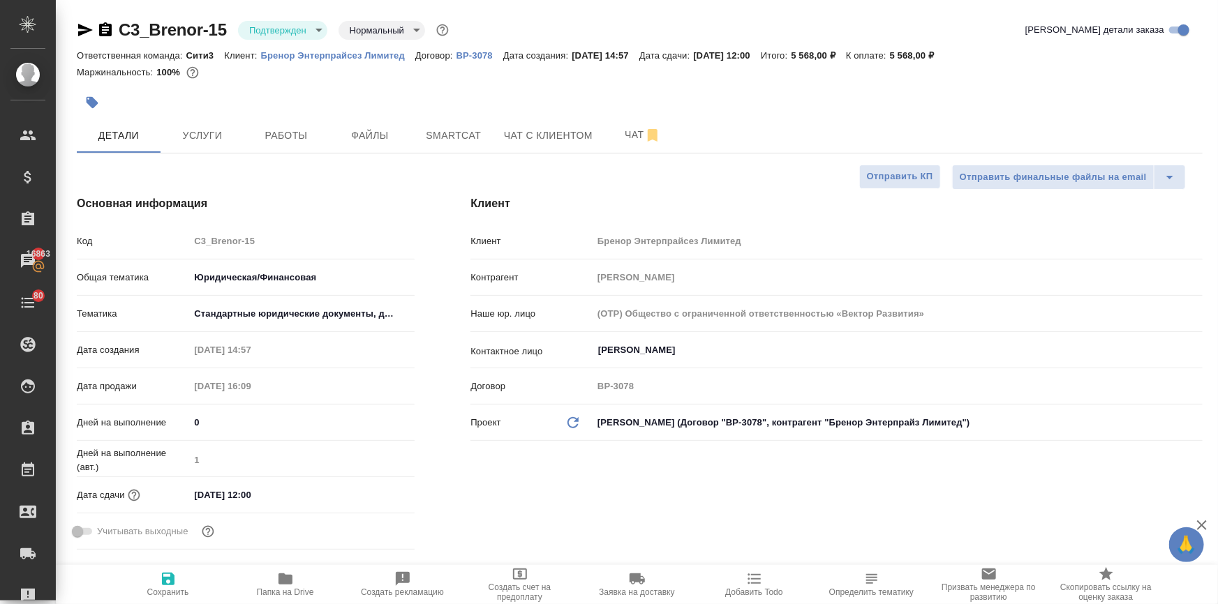
type textarea "x"
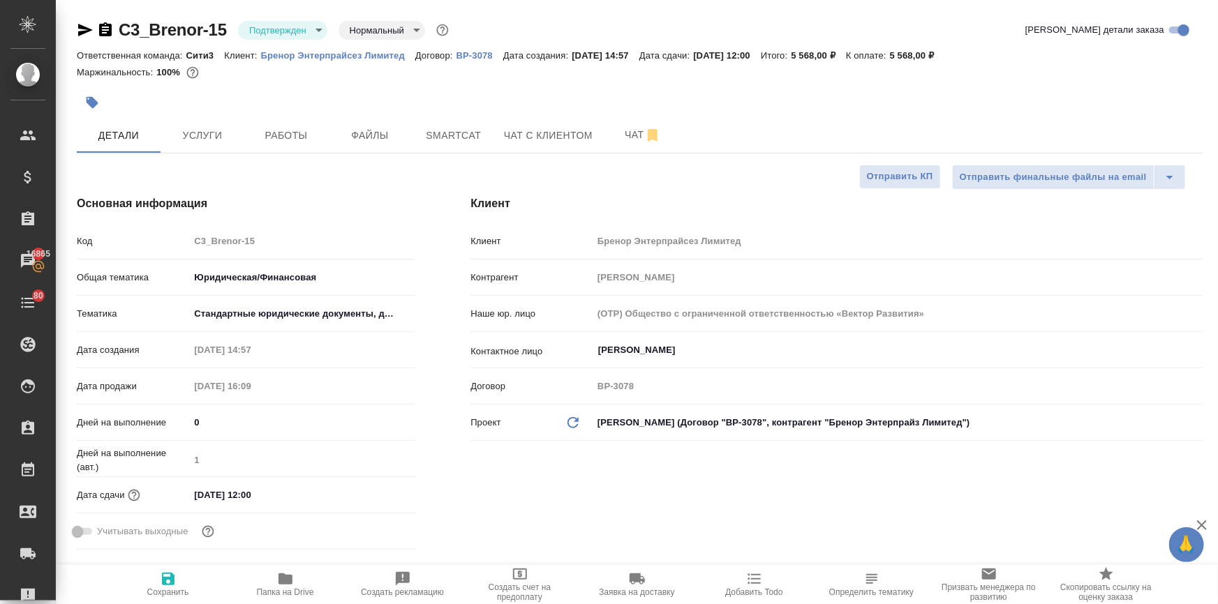
type textarea "x"
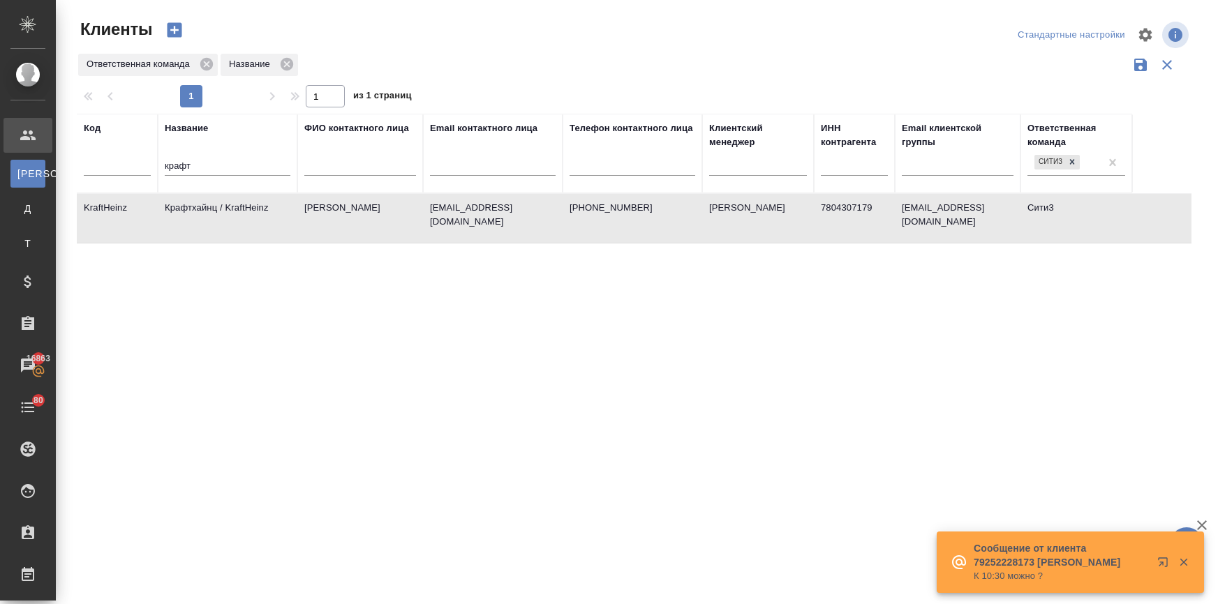
select select "RU"
drag, startPoint x: 204, startPoint y: 169, endPoint x: 122, endPoint y: 160, distance: 82.8
click at [122, 160] on tr "Код Название крафт ФИО контактного лица Email контактного лица Телефон контактн…" at bounding box center [604, 154] width 1055 height 80
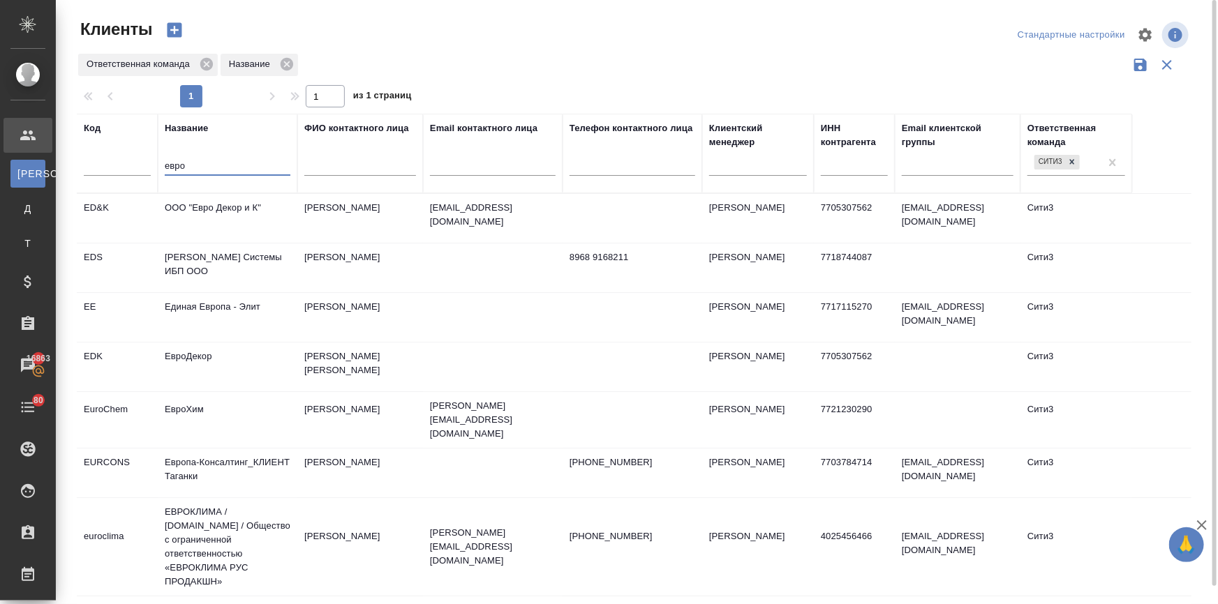
type input "евро"
click at [210, 357] on td "ЕвроДекор" at bounding box center [228, 367] width 140 height 49
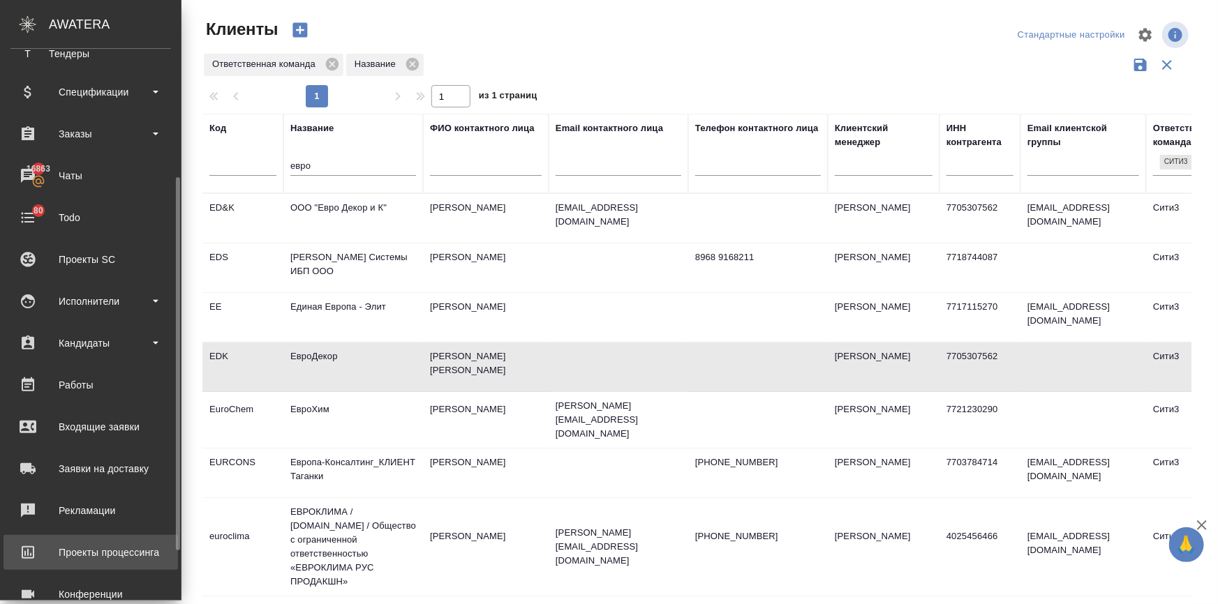
scroll to position [263, 0]
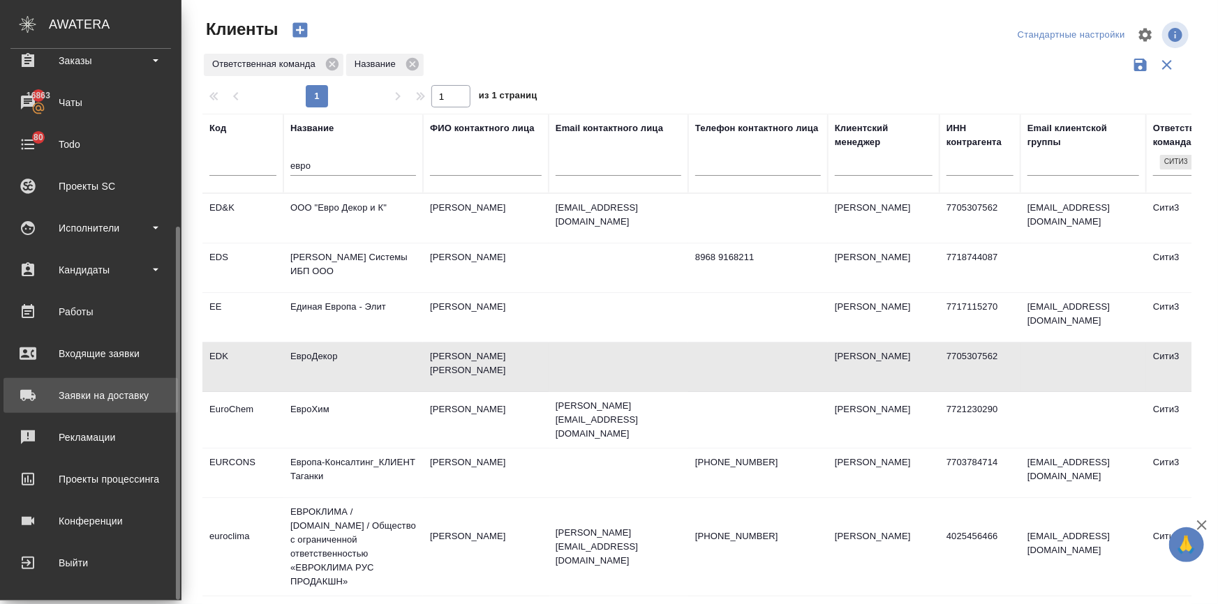
click at [77, 400] on div "Заявки на доставку" at bounding box center [90, 395] width 161 height 21
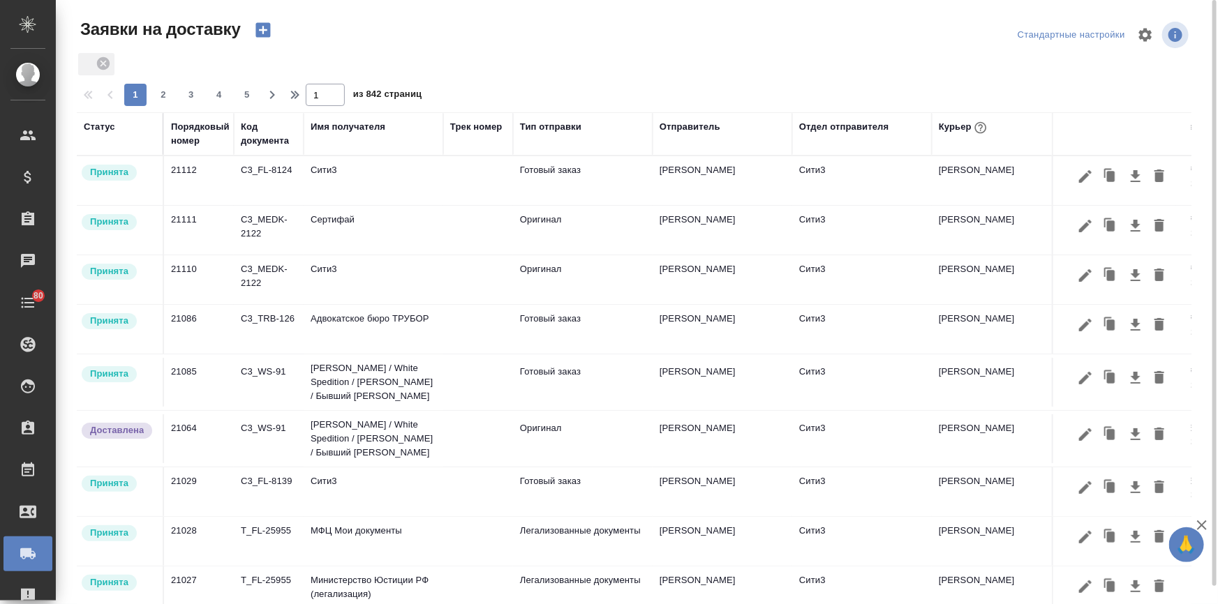
click at [259, 34] on icon "button" at bounding box center [262, 30] width 15 height 15
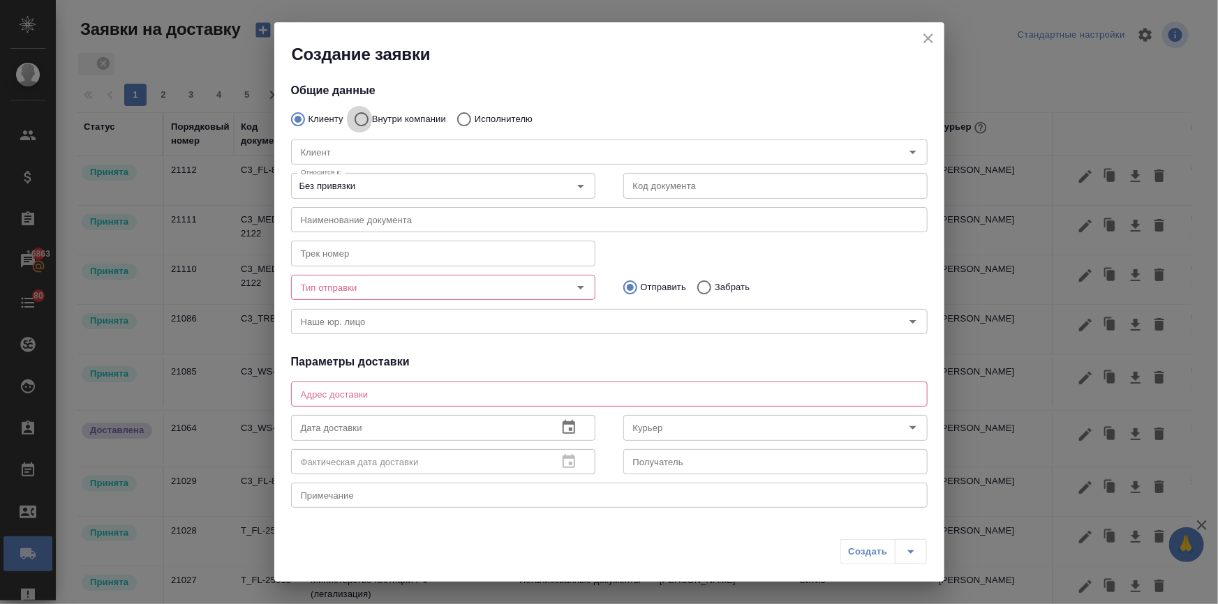
click at [358, 120] on input "Внутри компании" at bounding box center [359, 119] width 25 height 29
radio input "true"
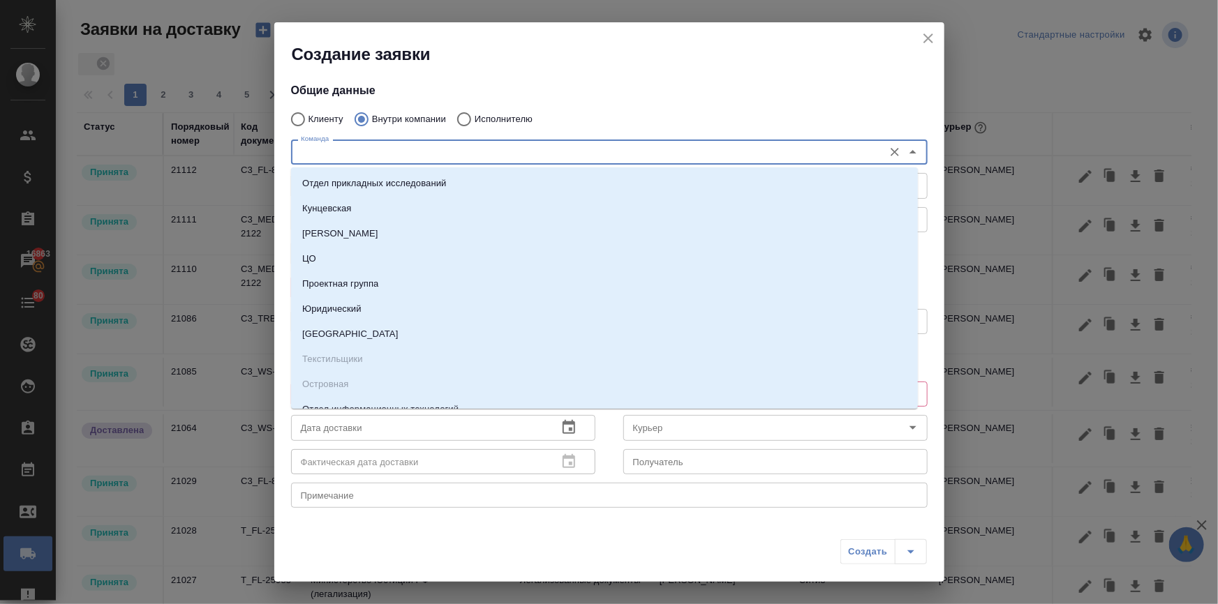
click at [340, 151] on input "Команда" at bounding box center [585, 152] width 581 height 17
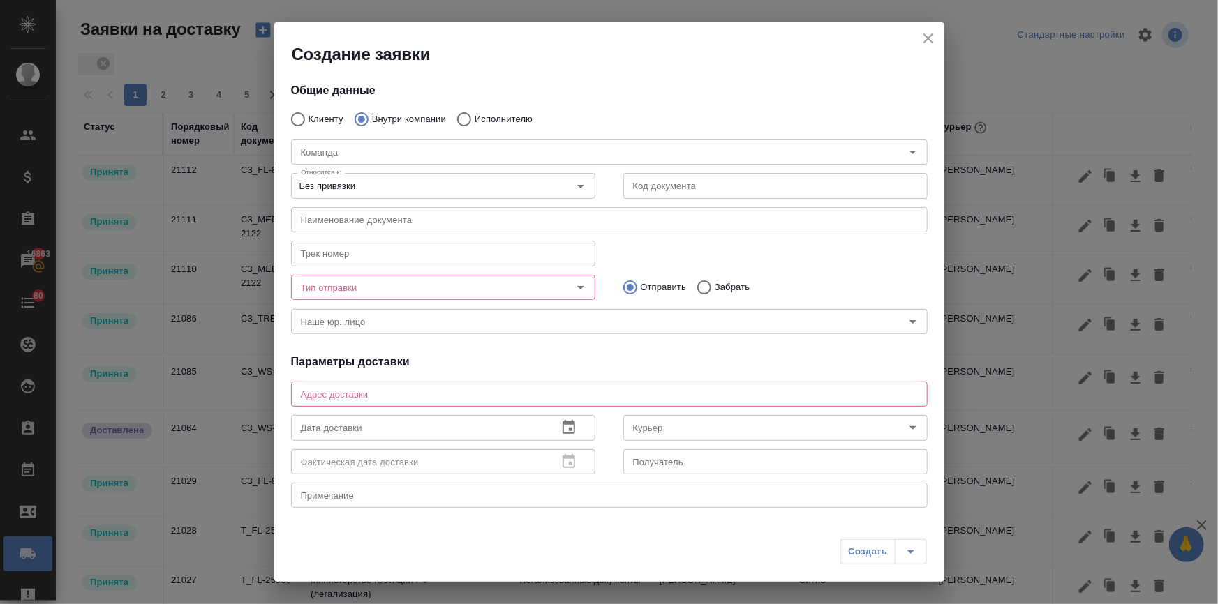
click at [272, 188] on div "Создание заявки Общие данные Клиенту Внутри компании Исполнителю Команда Команд…" at bounding box center [609, 302] width 1218 height 604
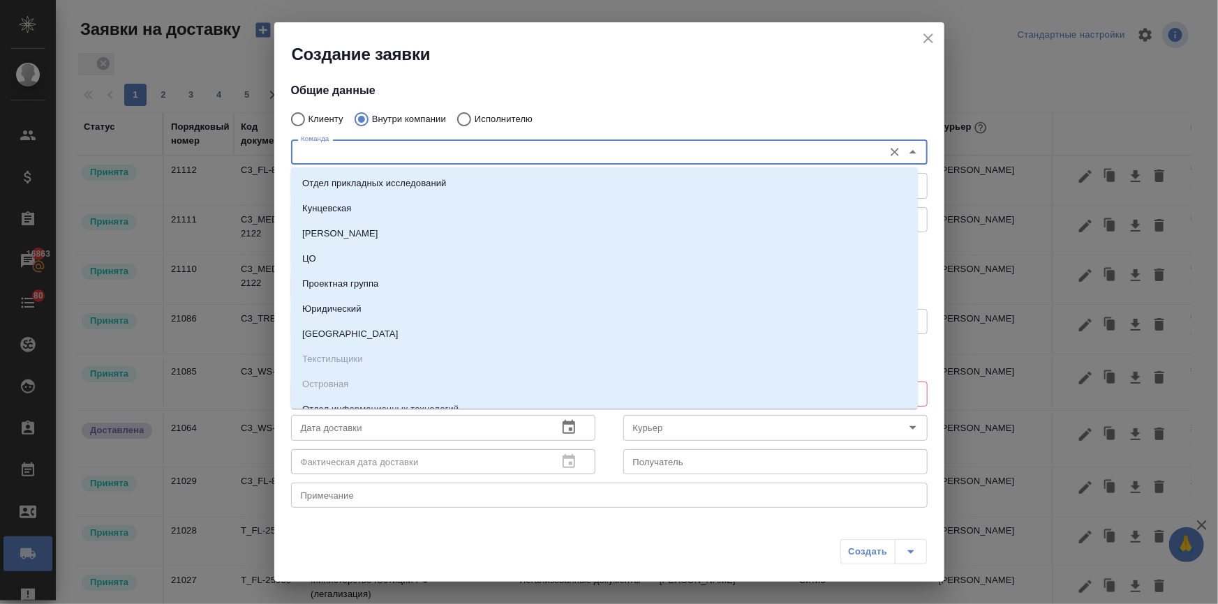
click at [303, 158] on input "Команда" at bounding box center [585, 152] width 581 height 17
paste input "S_SNF-6913"
type input "S_SNF-6913"
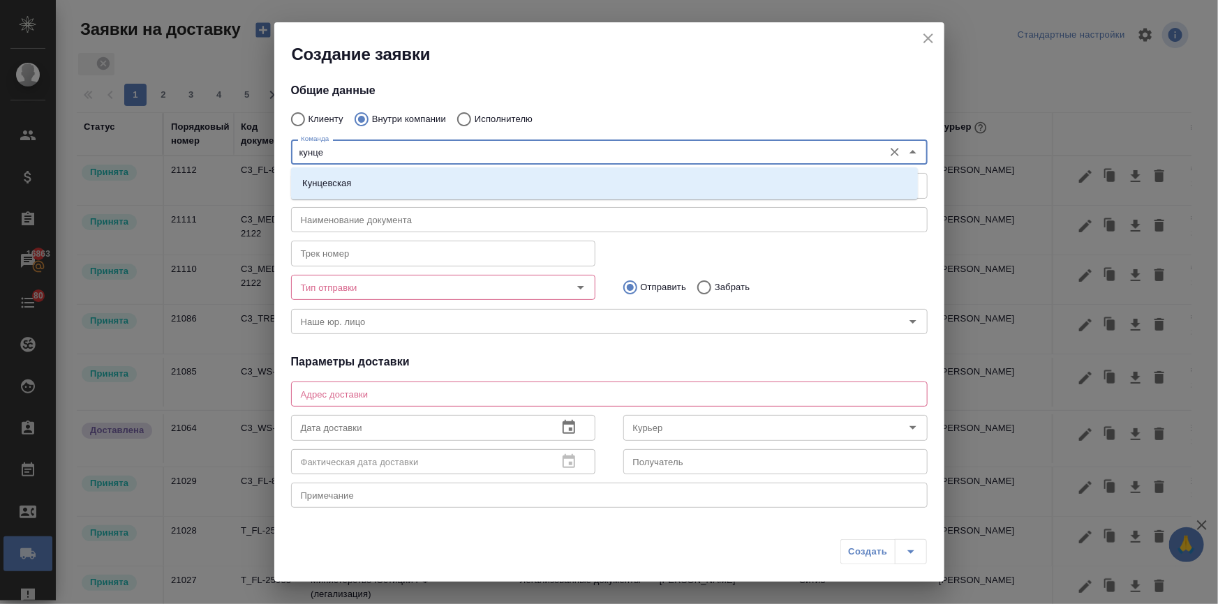
type input "кунцев"
click at [341, 182] on p "Кунцевская" at bounding box center [327, 184] width 50 height 14
type textarea "[STREET_ADDRESS] 151, "Лофт", 1 этаж, офис "Нотариус""
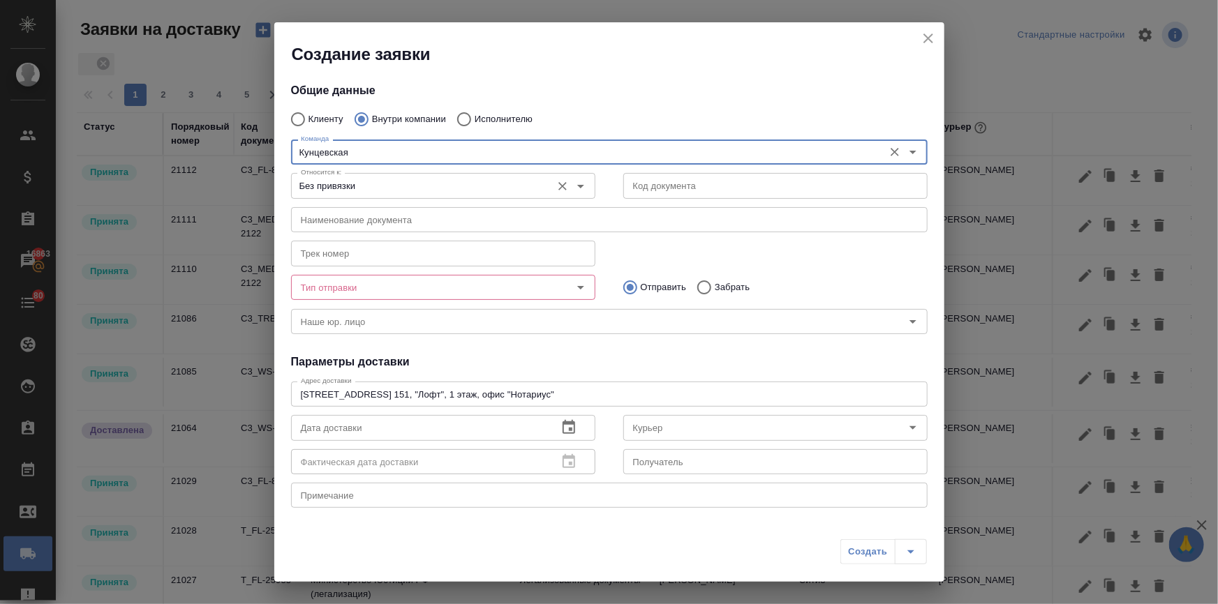
type input "Кунцевская"
click at [334, 188] on input "Без привязки" at bounding box center [419, 185] width 249 height 17
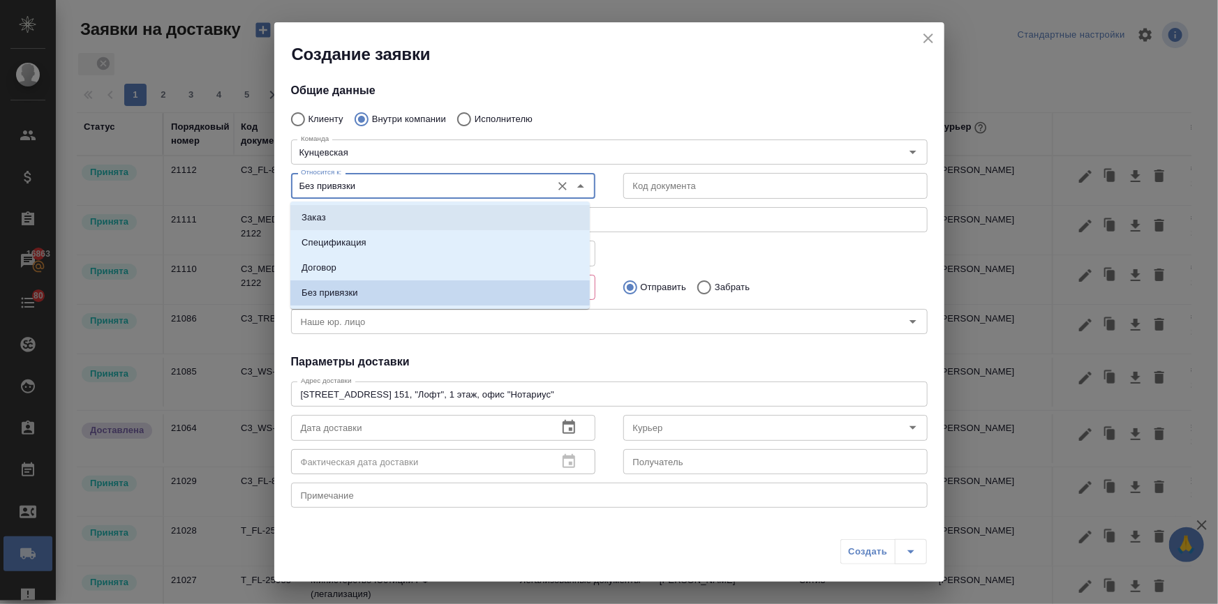
click at [336, 213] on li "Заказ" at bounding box center [439, 217] width 299 height 25
type input "Заказ"
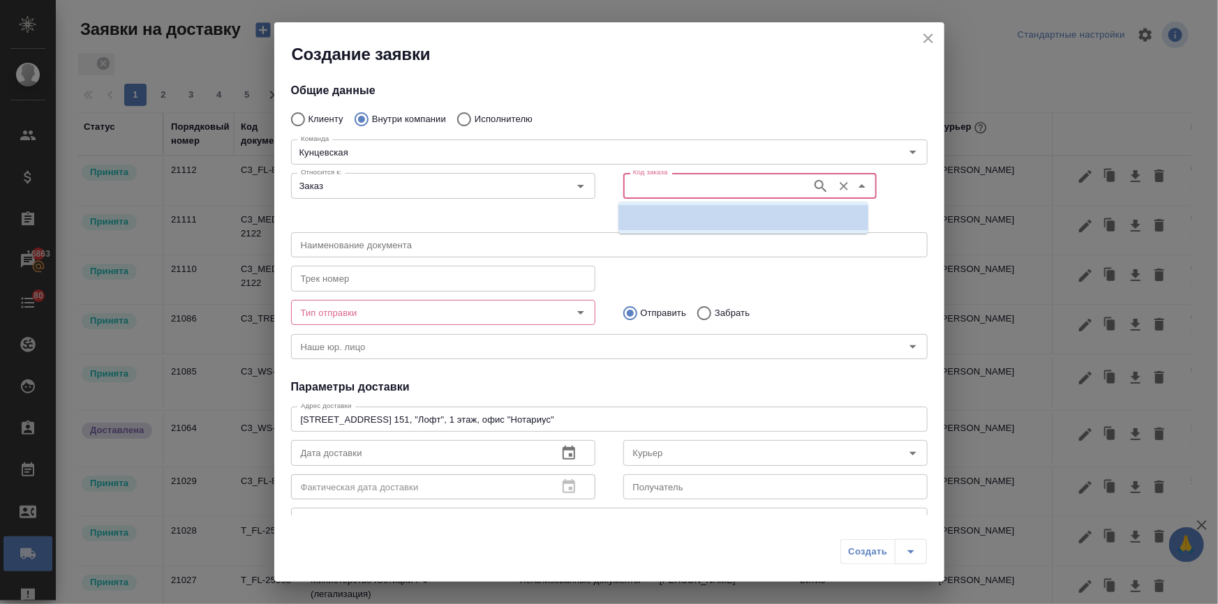
click at [641, 184] on input "Код заказа" at bounding box center [715, 185] width 177 height 17
paste input "S_SNF-6913"
type input "S_SNF-6913"
click at [662, 217] on p "S_SNF-6913" at bounding box center [655, 218] width 53 height 14
type input "(AU) Общество с ограниченной ответственностью "АЛС""
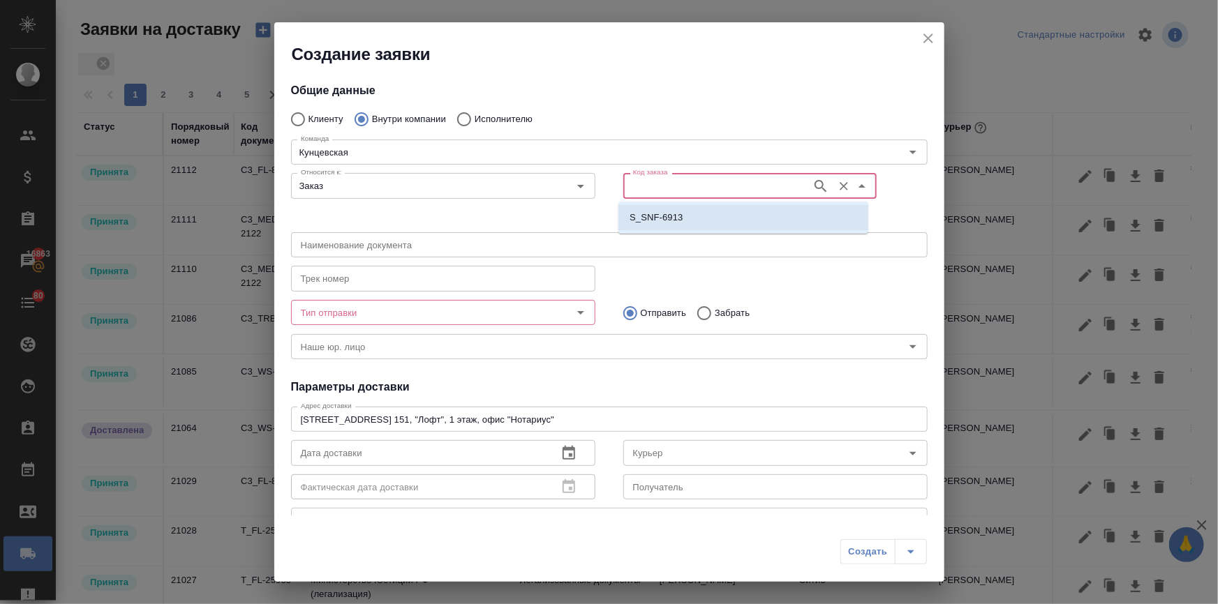
type input "S_SNF-6913"
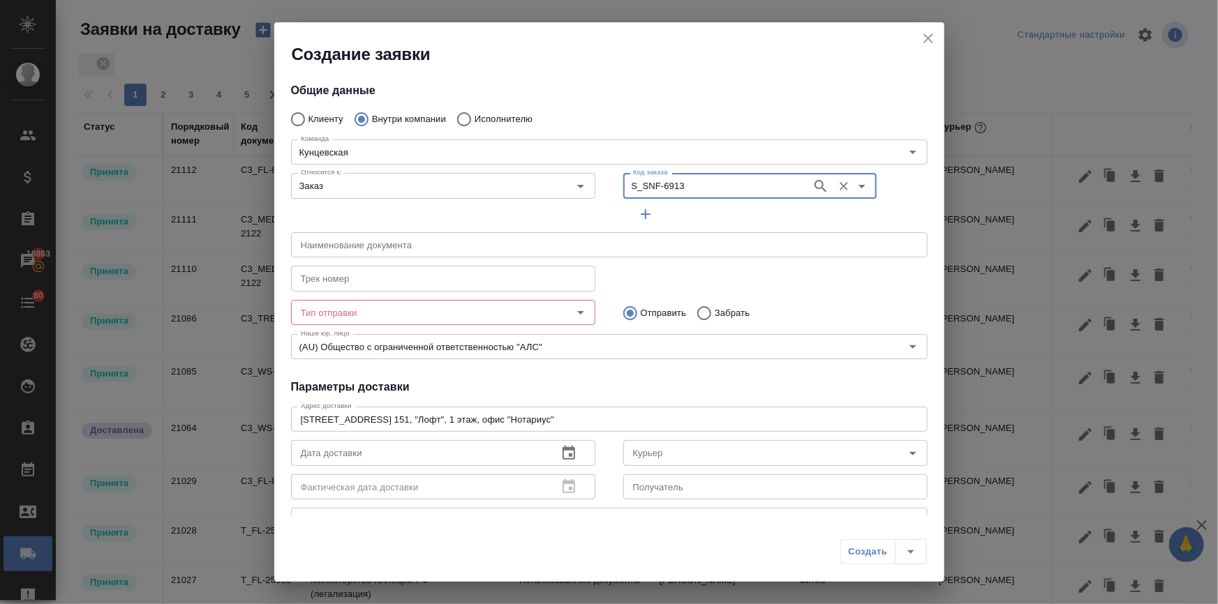
click at [502, 306] on input "Тип отправки" at bounding box center [419, 312] width 249 height 17
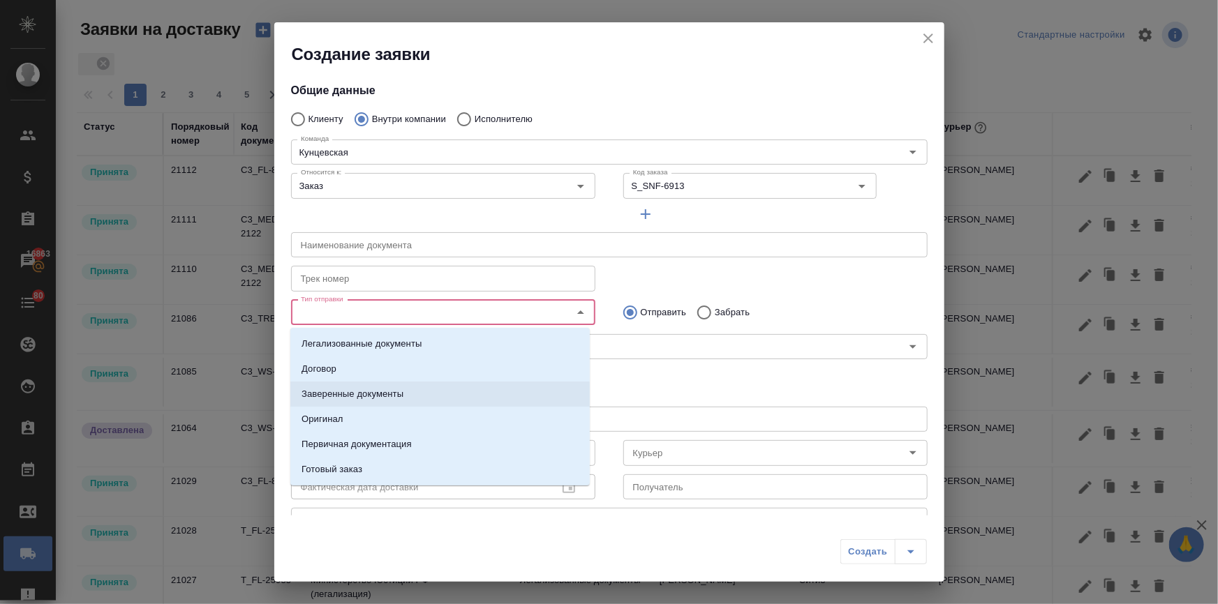
click at [356, 394] on p "Заверенные документы" at bounding box center [352, 394] width 102 height 14
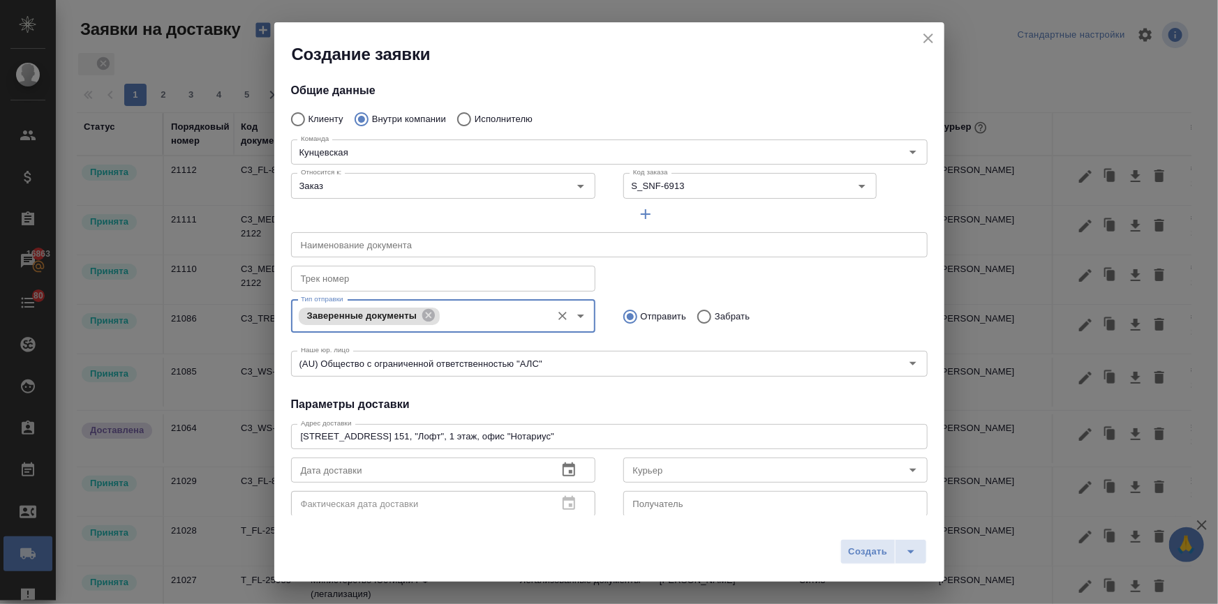
click at [698, 314] on input "Забрать" at bounding box center [702, 316] width 25 height 29
radio input "true"
click at [648, 470] on input "Курьер" at bounding box center [751, 470] width 249 height 17
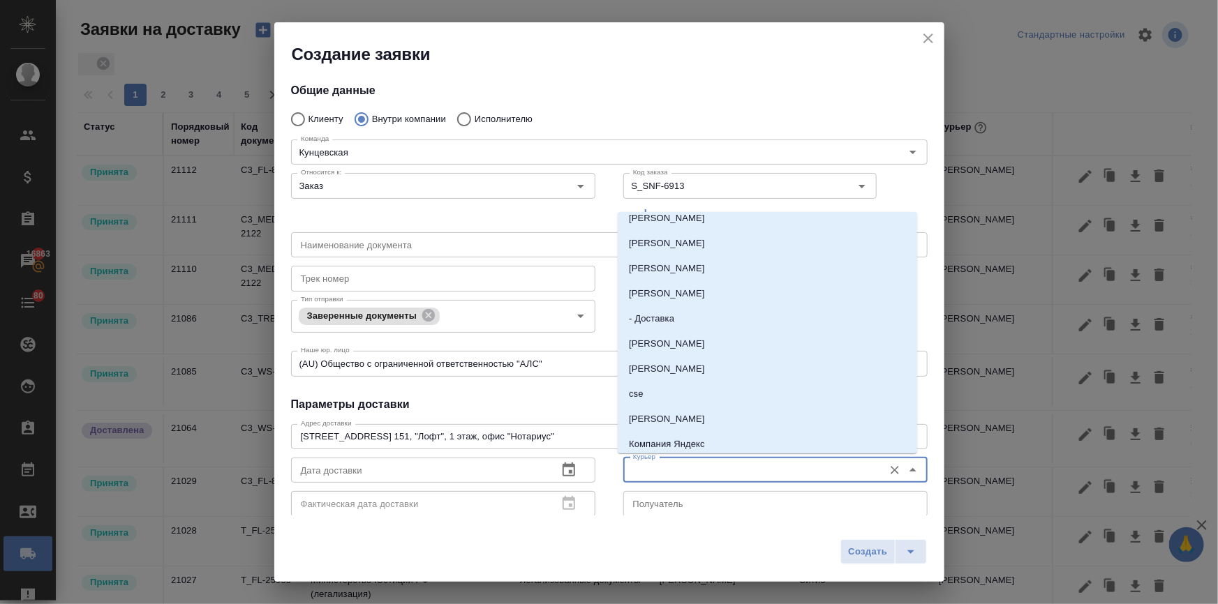
scroll to position [290, 0]
click at [641, 412] on p "Бородулин Антон" at bounding box center [667, 416] width 76 height 14
type input "Бородулин Антон"
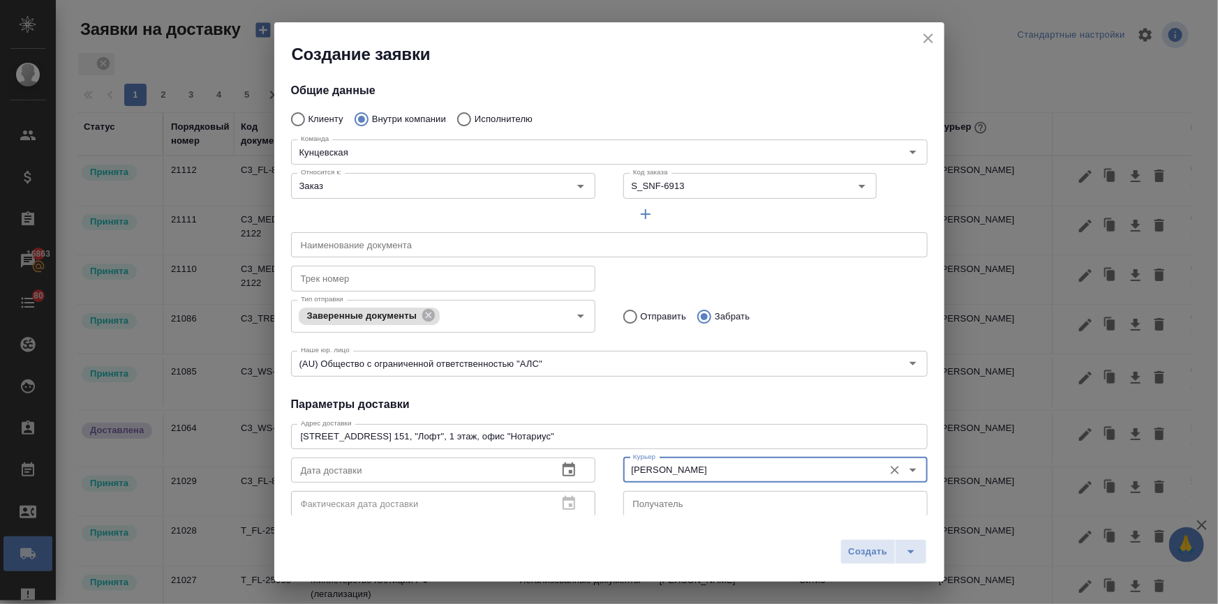
click at [560, 468] on icon "button" at bounding box center [568, 470] width 17 height 17
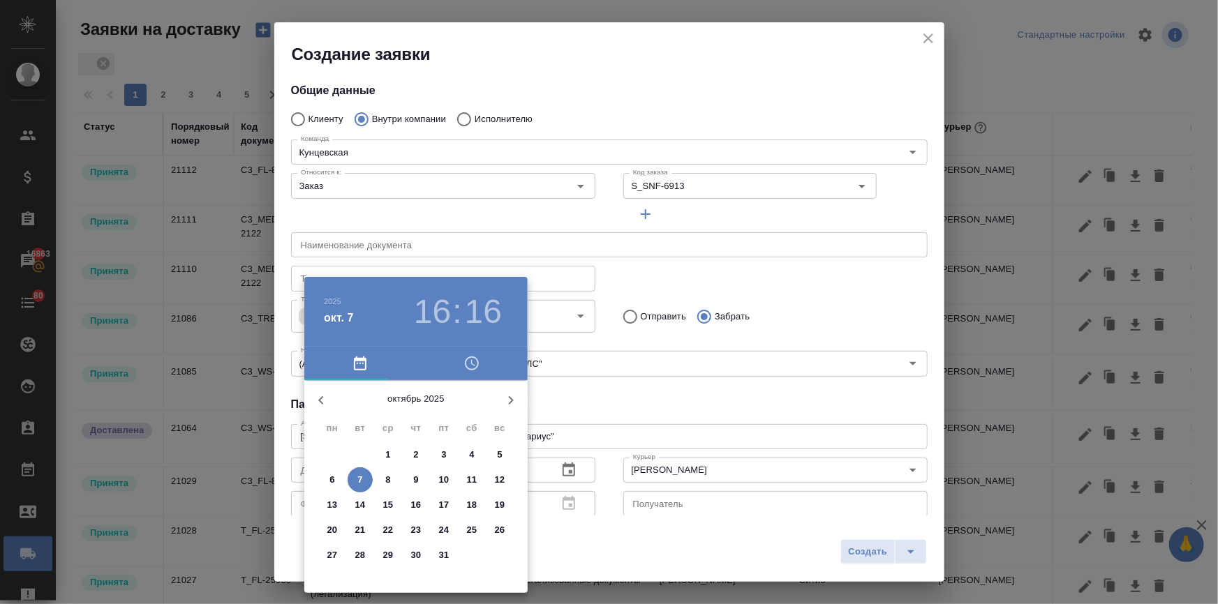
drag, startPoint x: 426, startPoint y: 320, endPoint x: 404, endPoint y: 348, distance: 35.3
click at [431, 318] on h3 "16" at bounding box center [432, 311] width 37 height 39
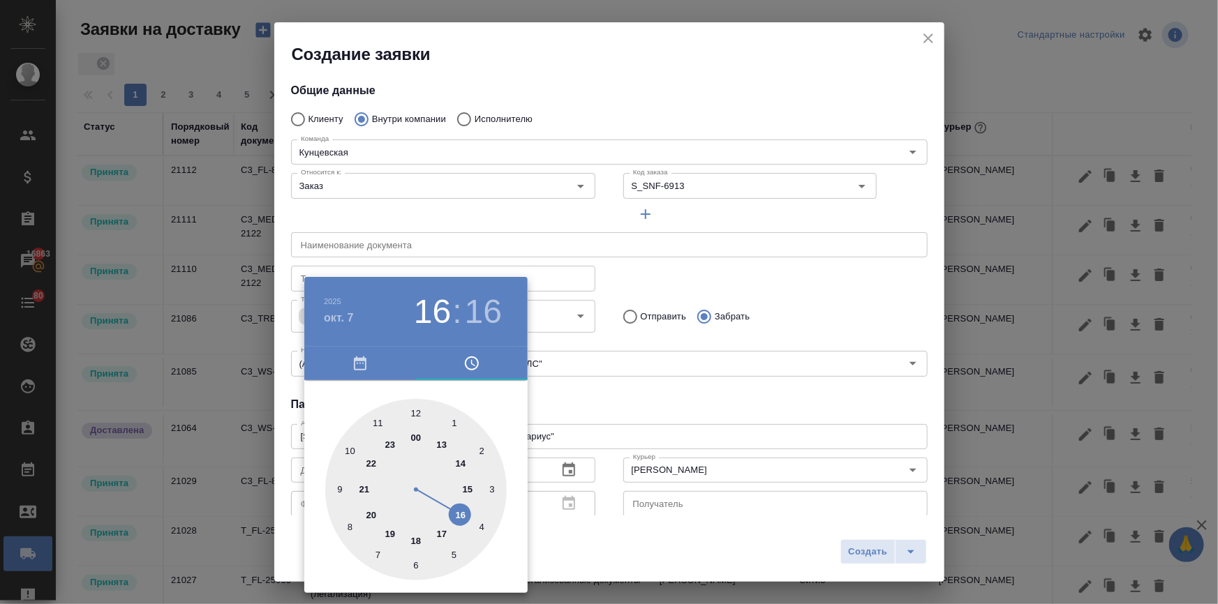
click at [412, 537] on div at bounding box center [415, 489] width 181 height 181
click at [415, 414] on div at bounding box center [415, 489] width 181 height 181
type input "07.10.2025 18:00"
click at [673, 410] on div at bounding box center [609, 302] width 1218 height 604
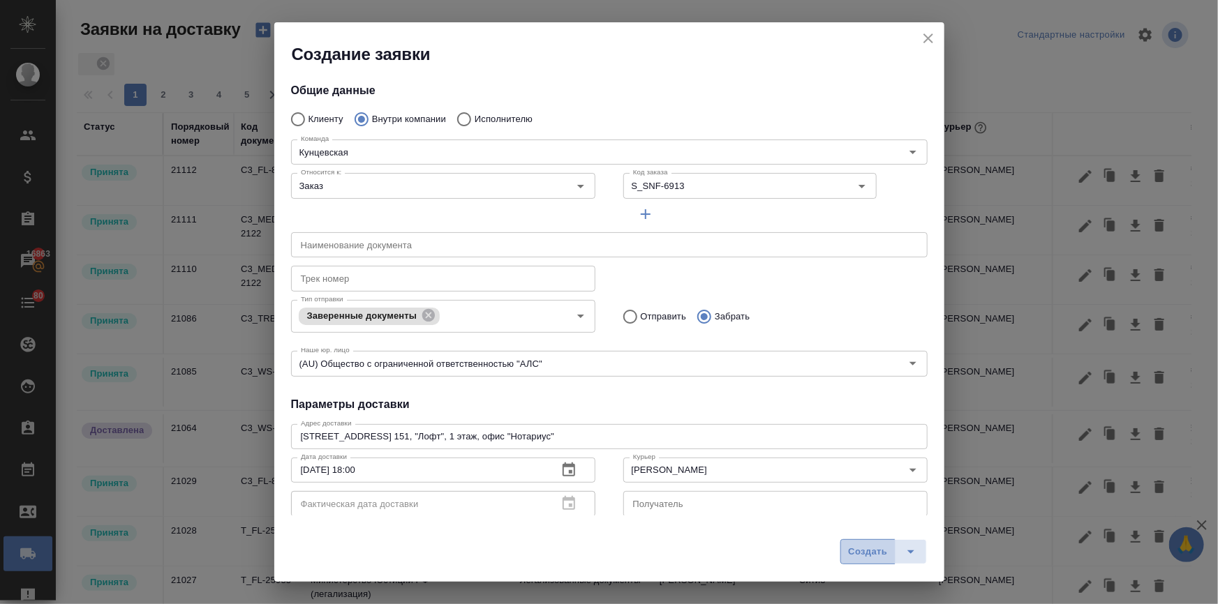
click at [858, 557] on span "Создать" at bounding box center [867, 552] width 39 height 16
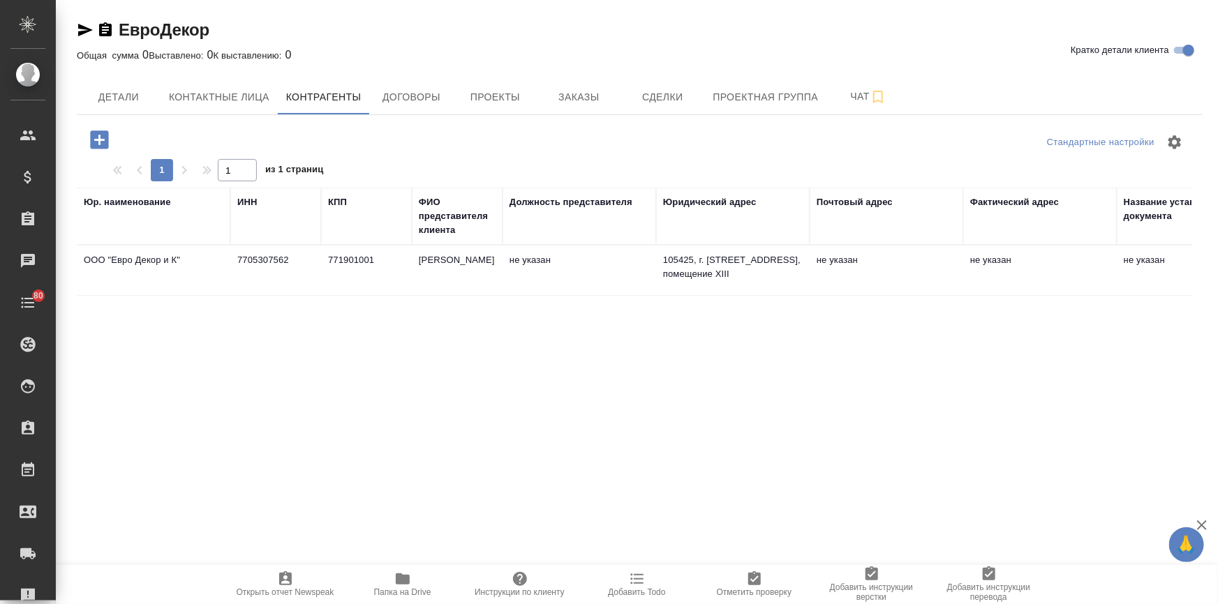
click at [330, 264] on td "771901001" at bounding box center [366, 270] width 91 height 49
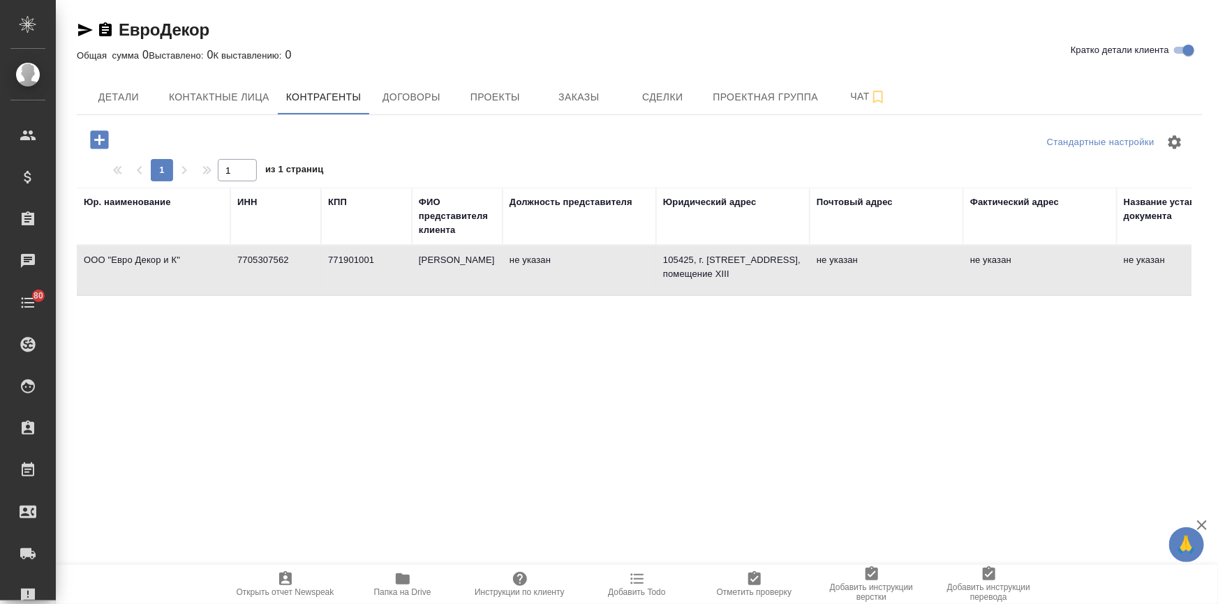
click at [330, 264] on td "771901001" at bounding box center [366, 270] width 91 height 49
type input "7705307562"
type input "771901001"
type input "Коновалов В.С."
click at [424, 276] on td "Коновалов В.С." at bounding box center [457, 270] width 91 height 49
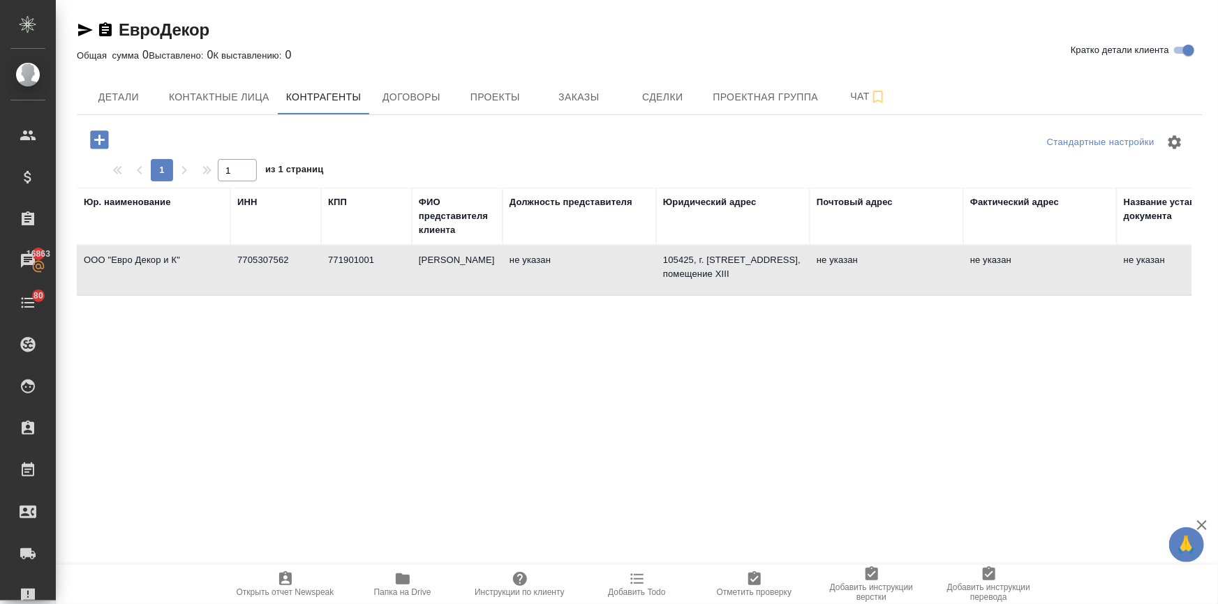
click at [424, 276] on td "Коновалов В.С." at bounding box center [457, 270] width 91 height 49
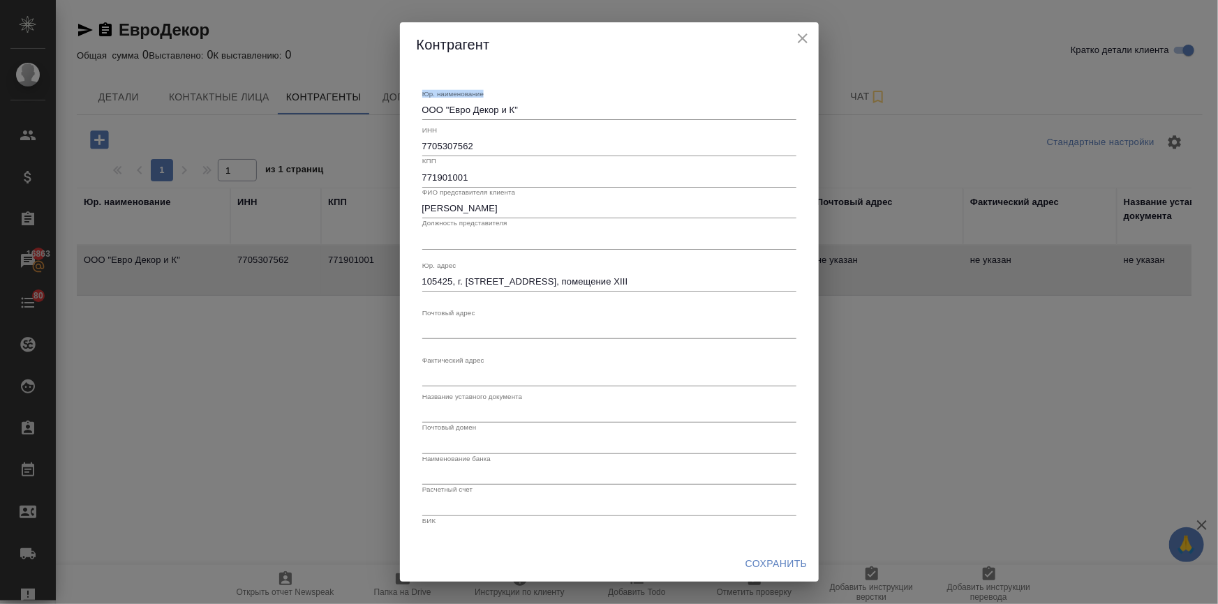
drag, startPoint x: 540, startPoint y: 103, endPoint x: 346, endPoint y: 112, distance: 194.2
click at [346, 112] on div "Контрагент Юр. наименование ООО "Евро Декор и К" x ИНН 7705307562 КПП 771901001…" at bounding box center [609, 302] width 1218 height 604
drag, startPoint x: 532, startPoint y: 111, endPoint x: 402, endPoint y: 125, distance: 131.2
click at [402, 125] on div "Юр. наименование ООО "Евро Декор и К" x ИНН 7705307562 КПП 771901001 ФИО предст…" at bounding box center [609, 306] width 419 height 479
type textarea "ООО "Евро Декор и К""
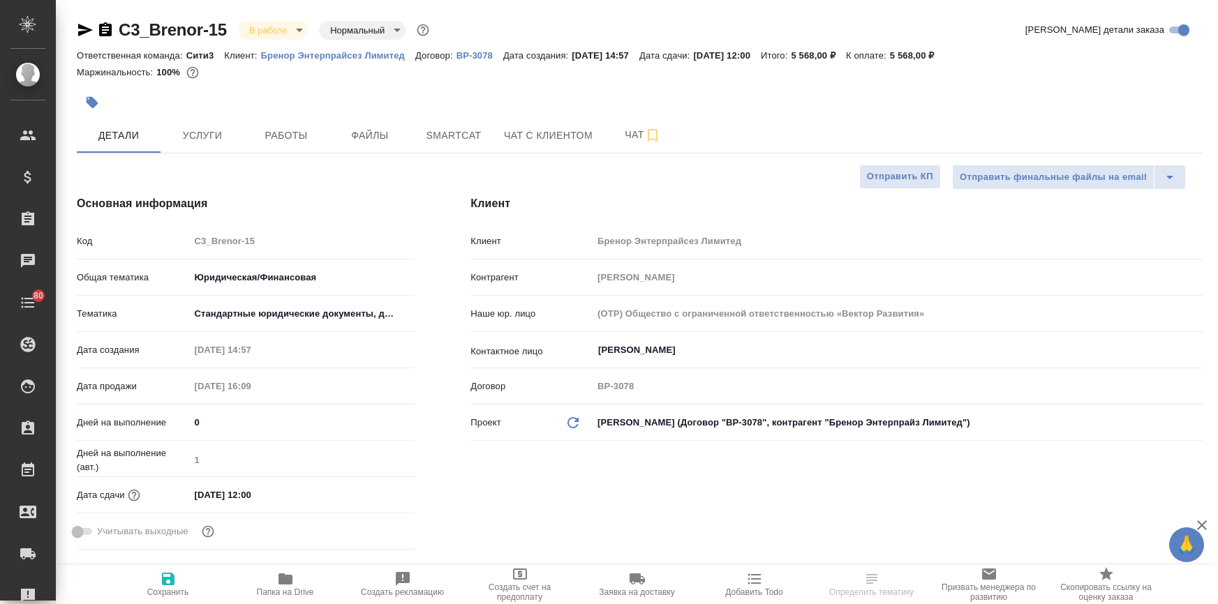
select select "RU"
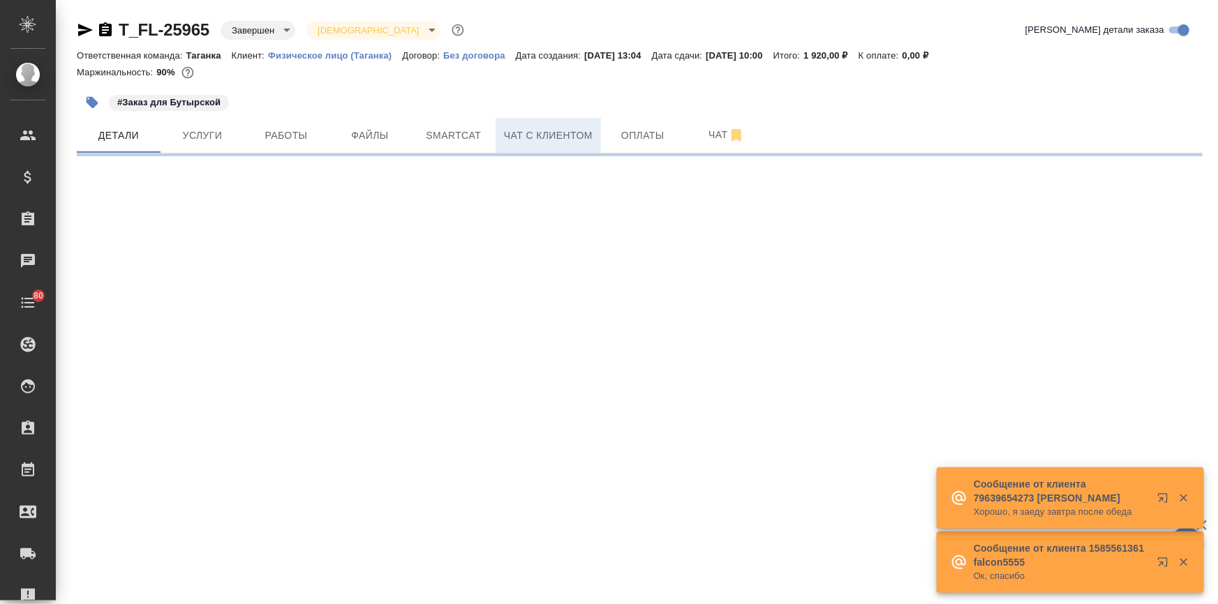
select select "RU"
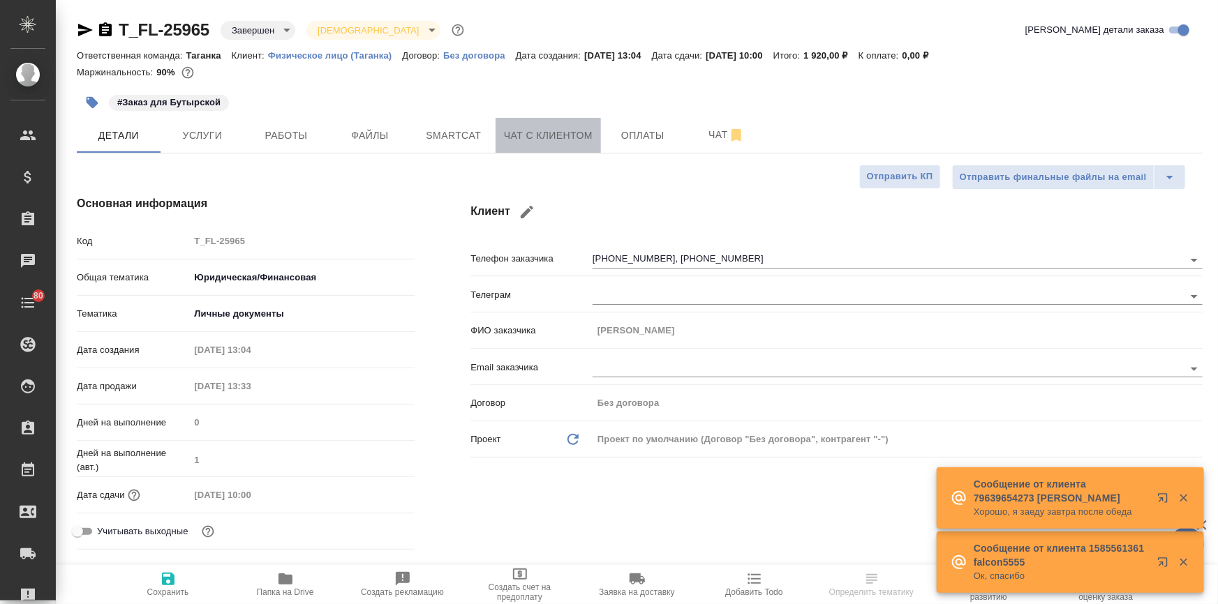
type textarea "x"
click at [544, 131] on span "Чат с клиентом" at bounding box center [548, 135] width 89 height 17
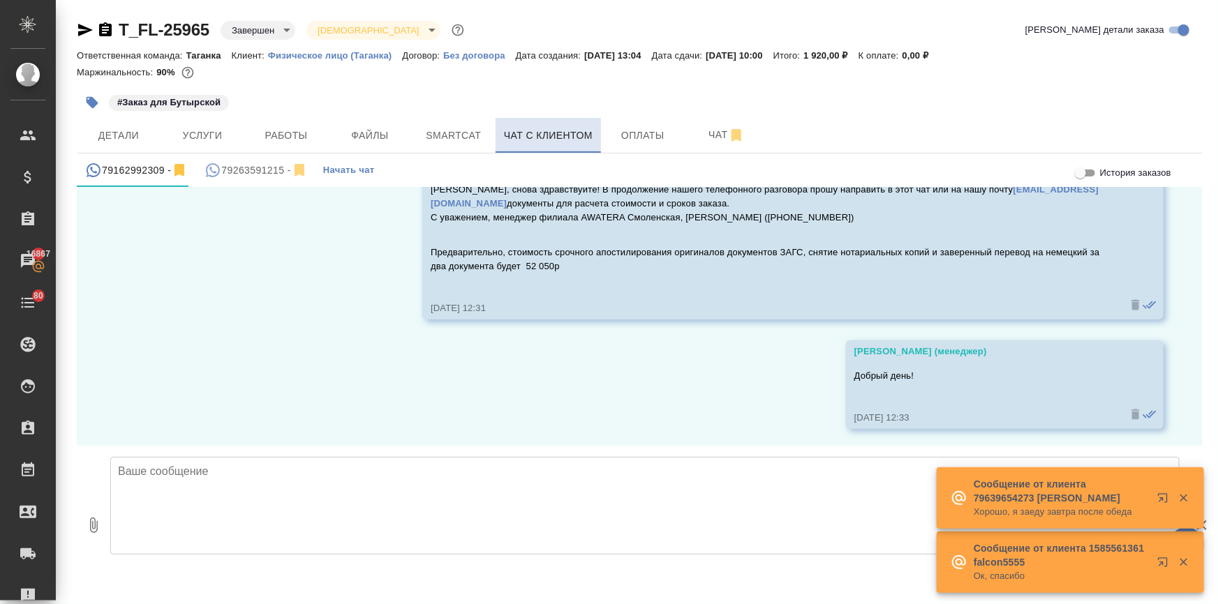
scroll to position [97, 0]
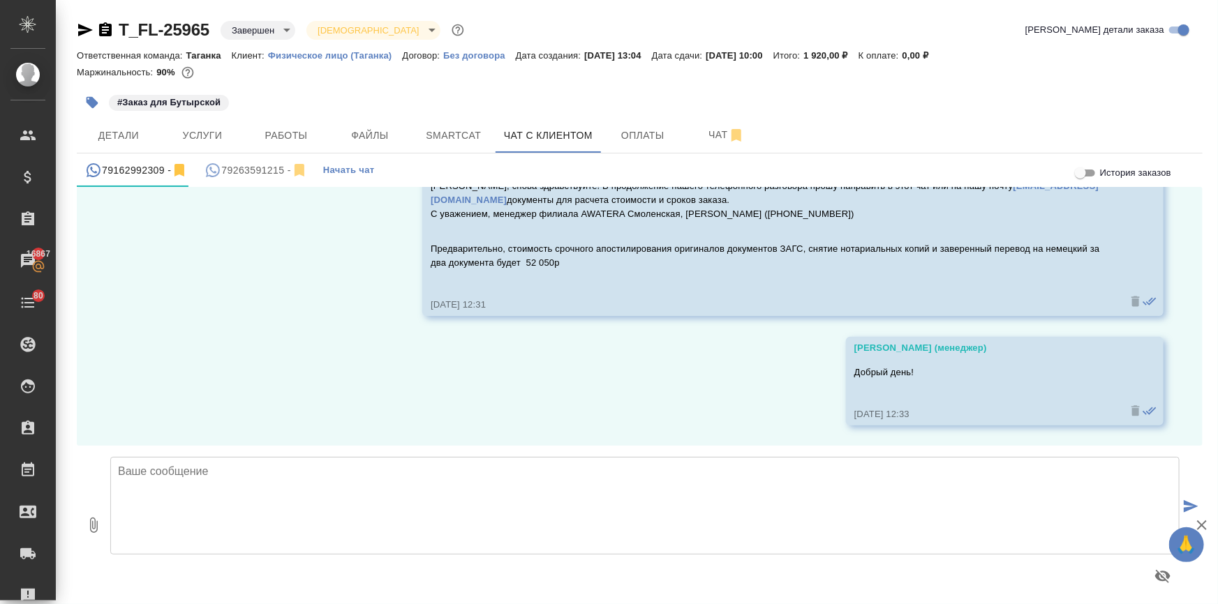
click at [249, 172] on div "79263591215 -" at bounding box center [255, 170] width 103 height 17
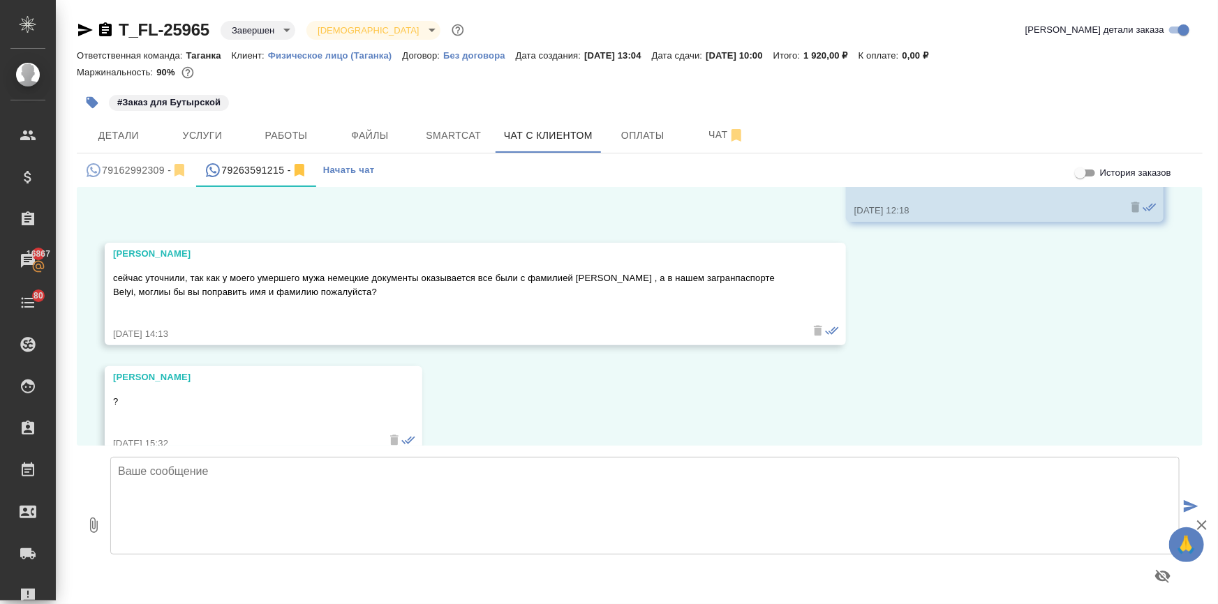
scroll to position [4157, 0]
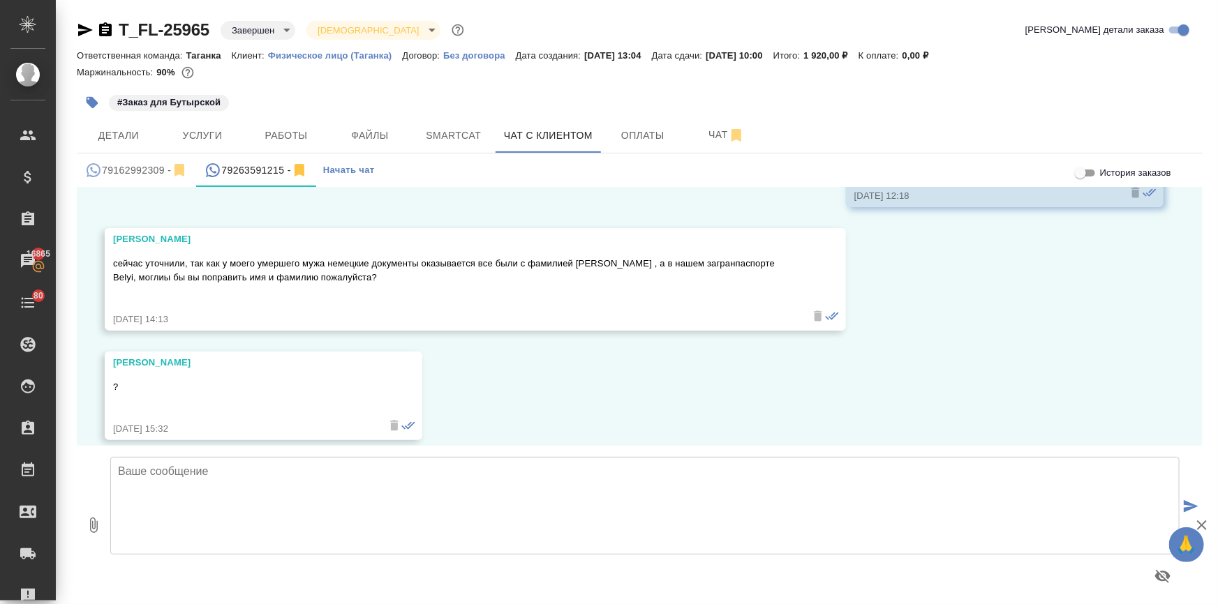
click at [174, 463] on textarea at bounding box center [644, 506] width 1069 height 98
type textarea "[PERSON_NAME], да мы можем обновить документы. Готовим для Вас обновленные скан…"
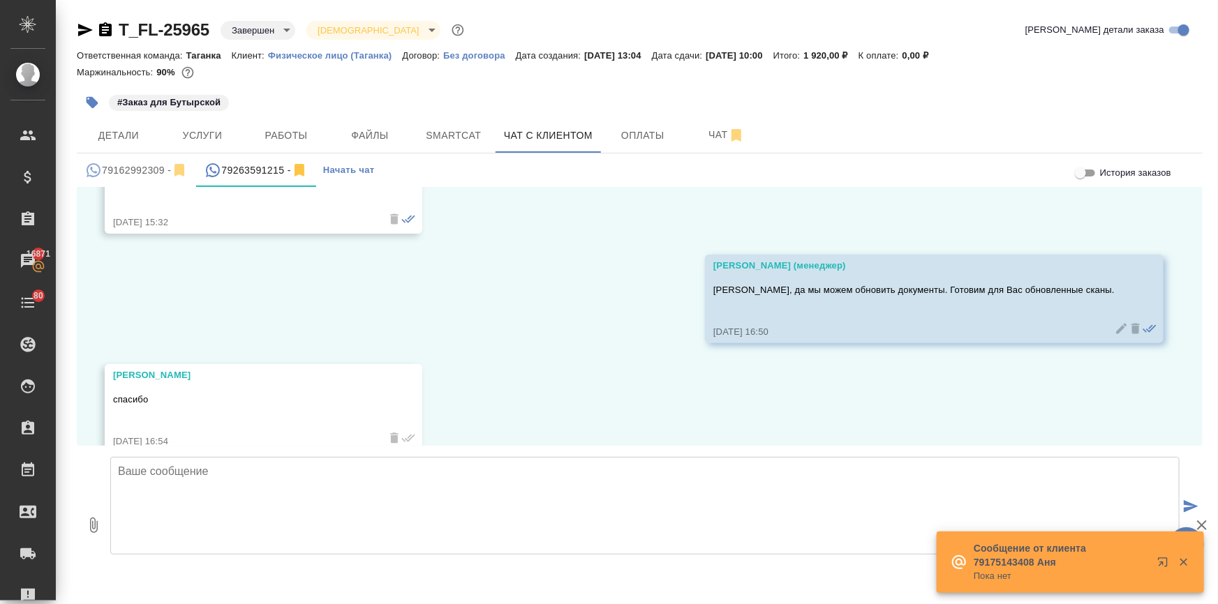
scroll to position [4376, 0]
